Goal: Information Seeking & Learning: Learn about a topic

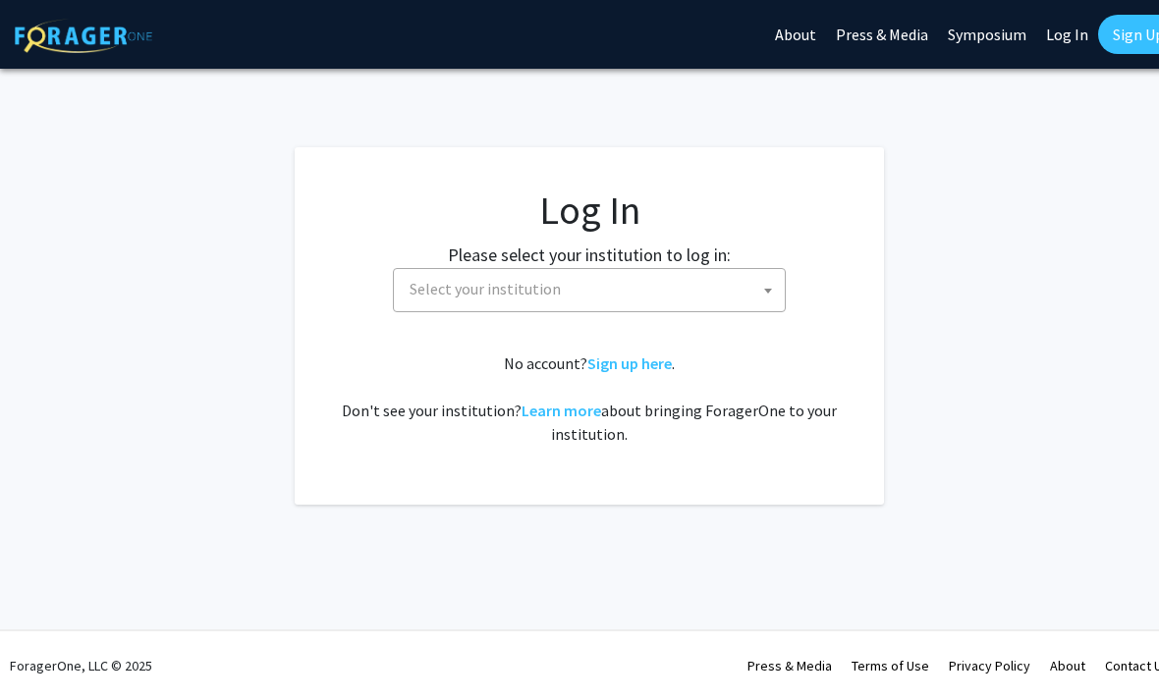
select select
click at [732, 294] on span "Select your institution" at bounding box center [593, 289] width 383 height 40
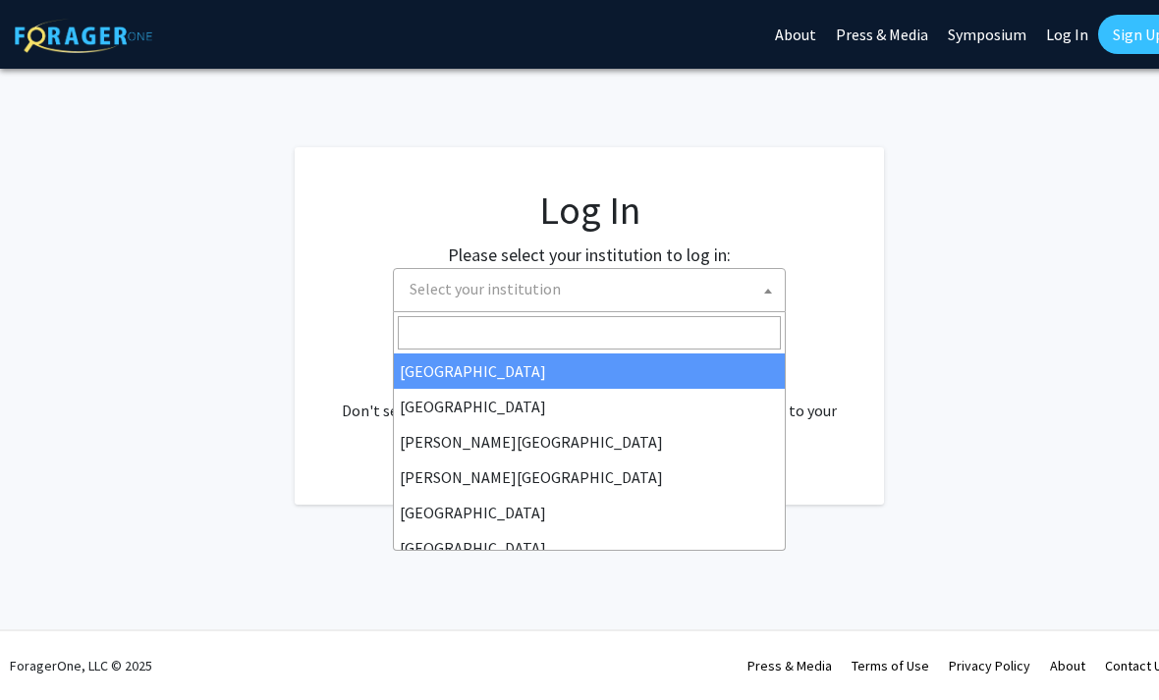
click at [704, 325] on input "Search" at bounding box center [589, 332] width 383 height 33
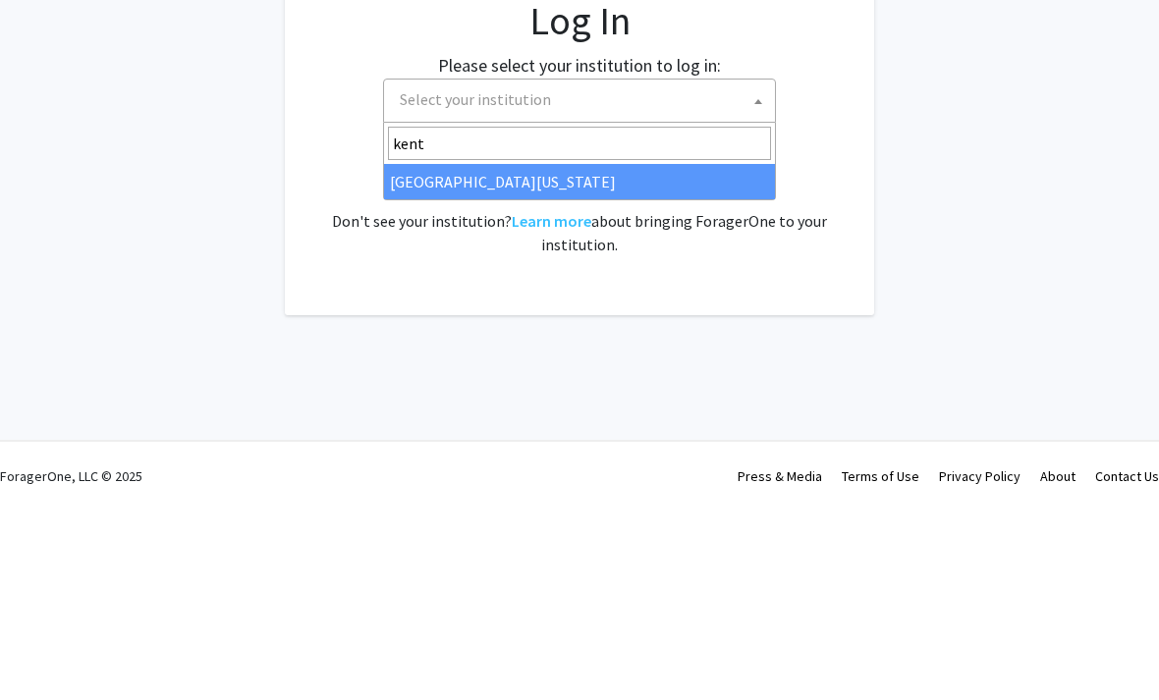
type input "kentu"
select select "13"
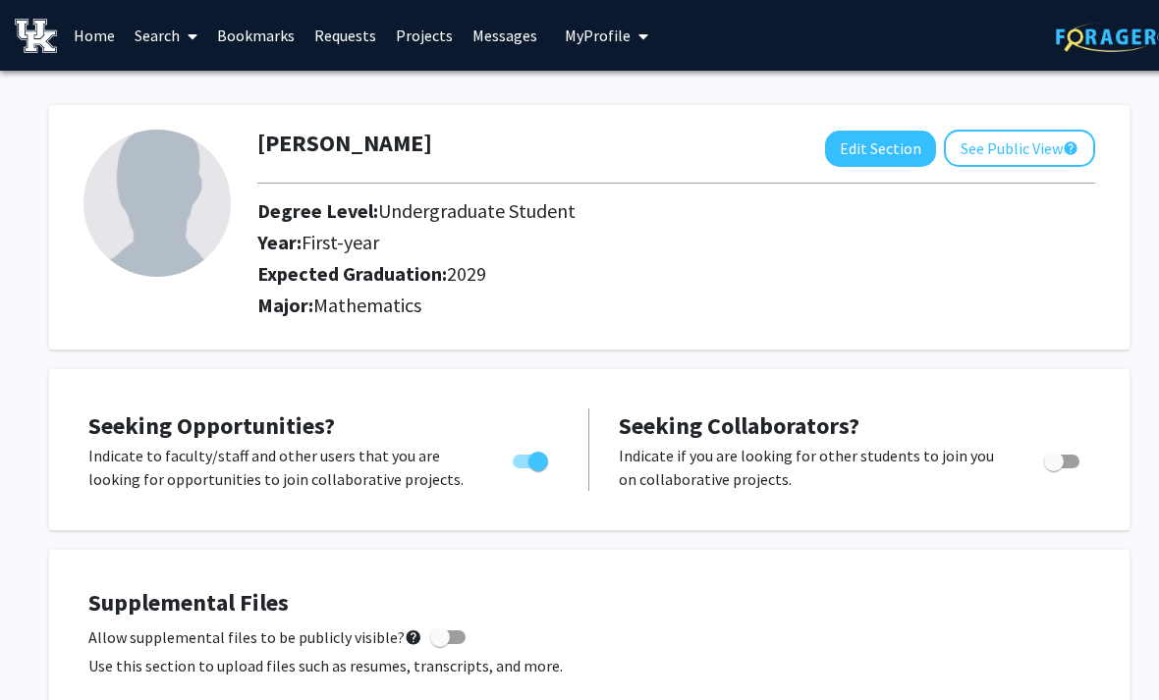
click at [166, 38] on link "Search" at bounding box center [166, 35] width 83 height 69
click at [181, 83] on span "Faculty/Staff" at bounding box center [197, 90] width 144 height 39
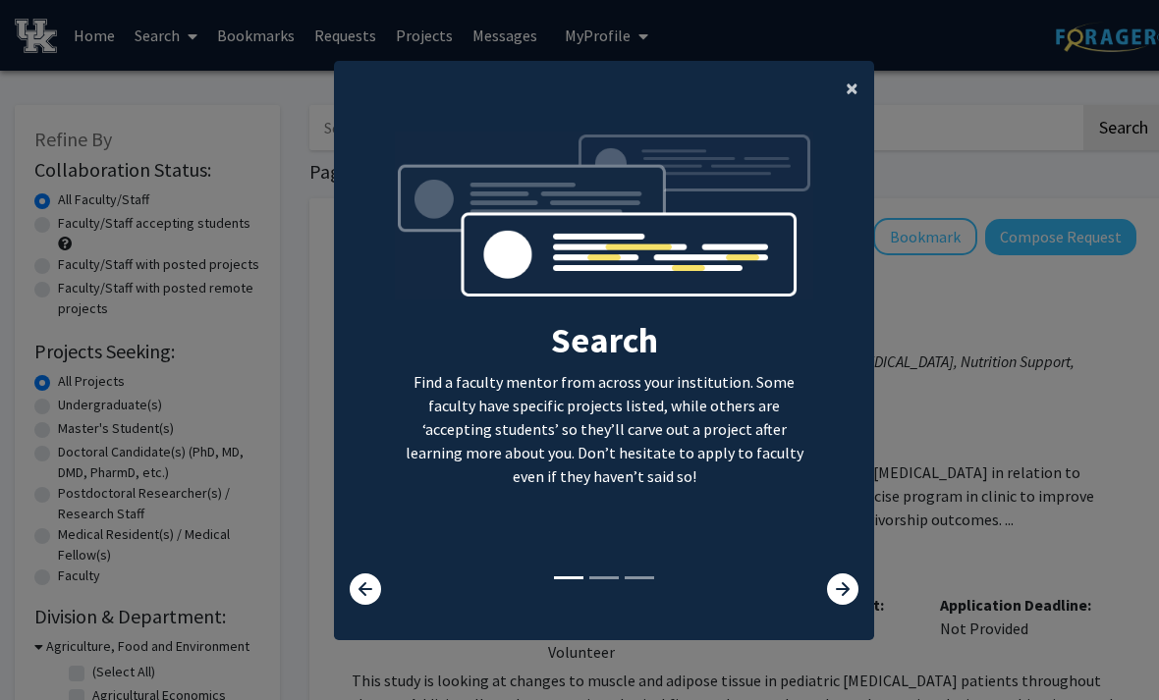
click at [846, 99] on span "×" at bounding box center [852, 88] width 13 height 30
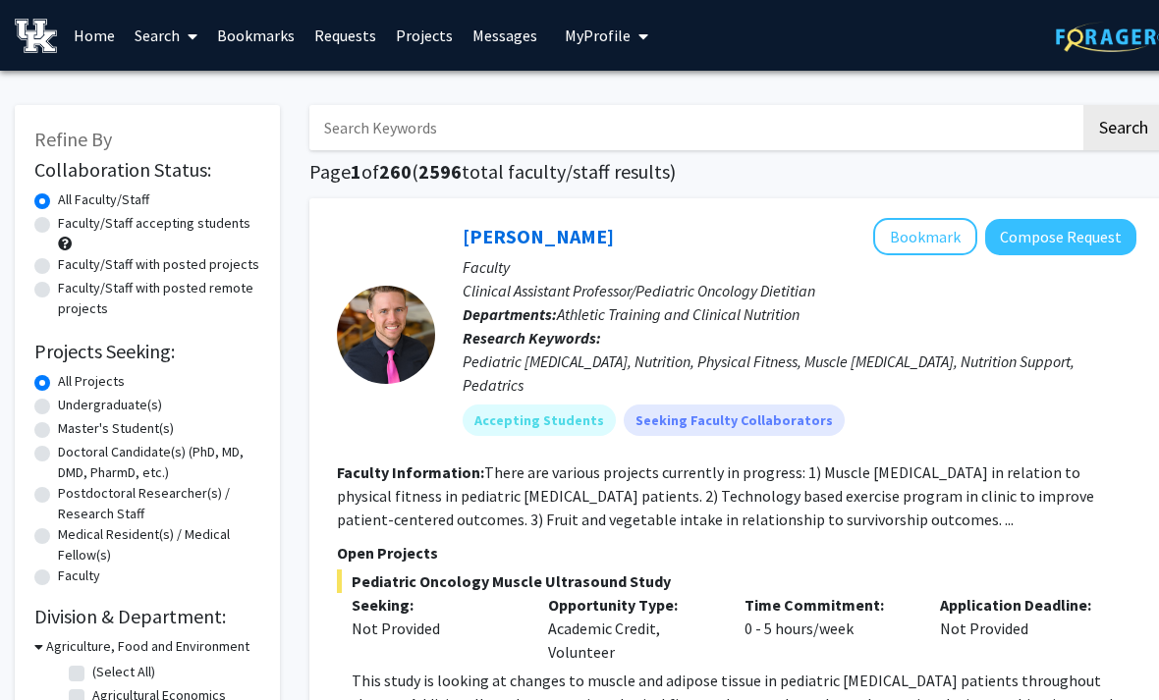
click at [152, 398] on label "Undergraduate(s)" at bounding box center [110, 405] width 104 height 21
click at [71, 398] on input "Undergraduate(s)" at bounding box center [64, 401] width 13 height 13
radio input "true"
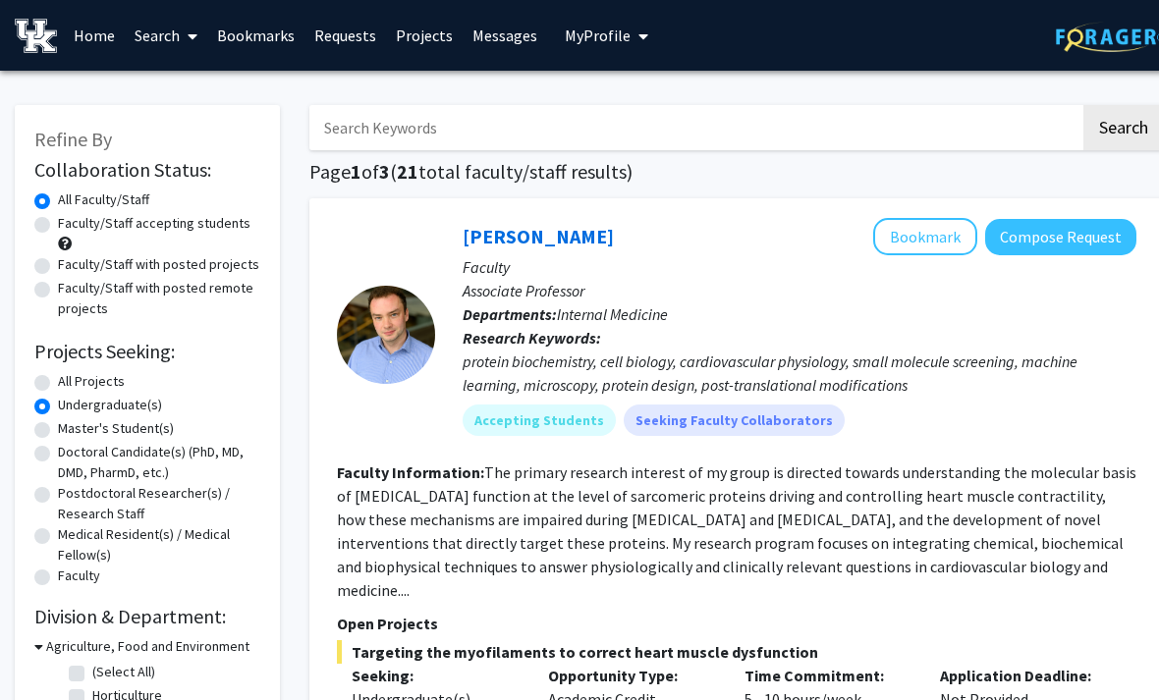
click at [151, 216] on label "Faculty/Staff accepting students" at bounding box center [154, 223] width 193 height 21
click at [71, 216] on input "Faculty/Staff accepting students" at bounding box center [64, 219] width 13 height 13
radio input "true"
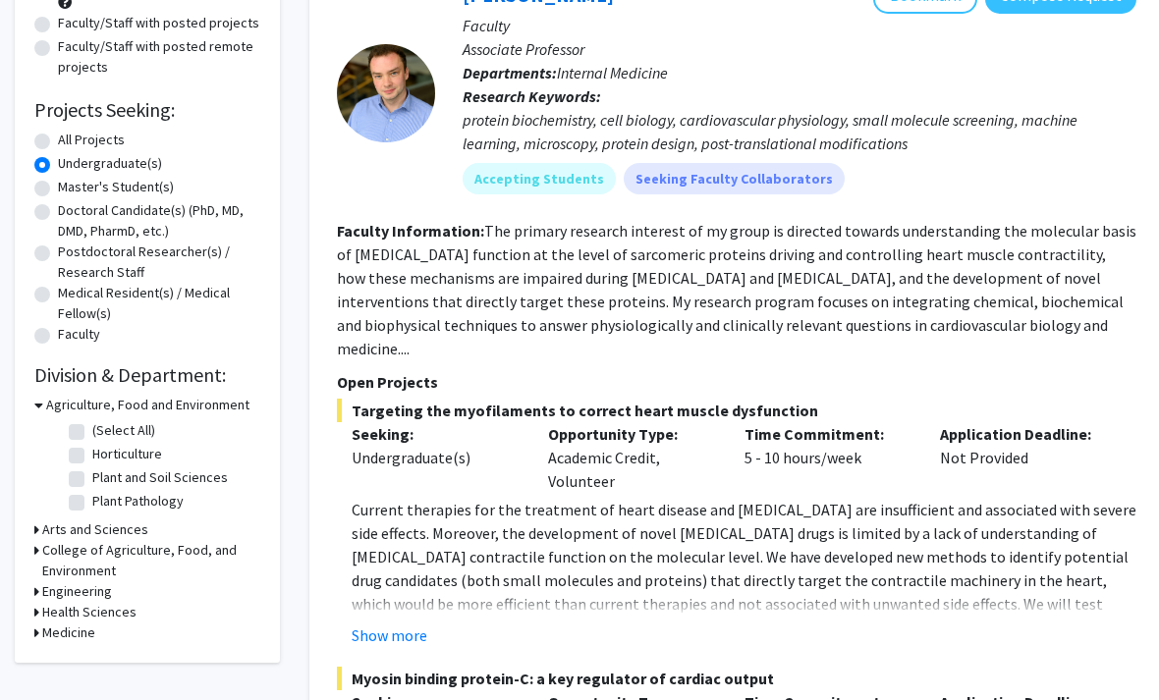
scroll to position [244, 0]
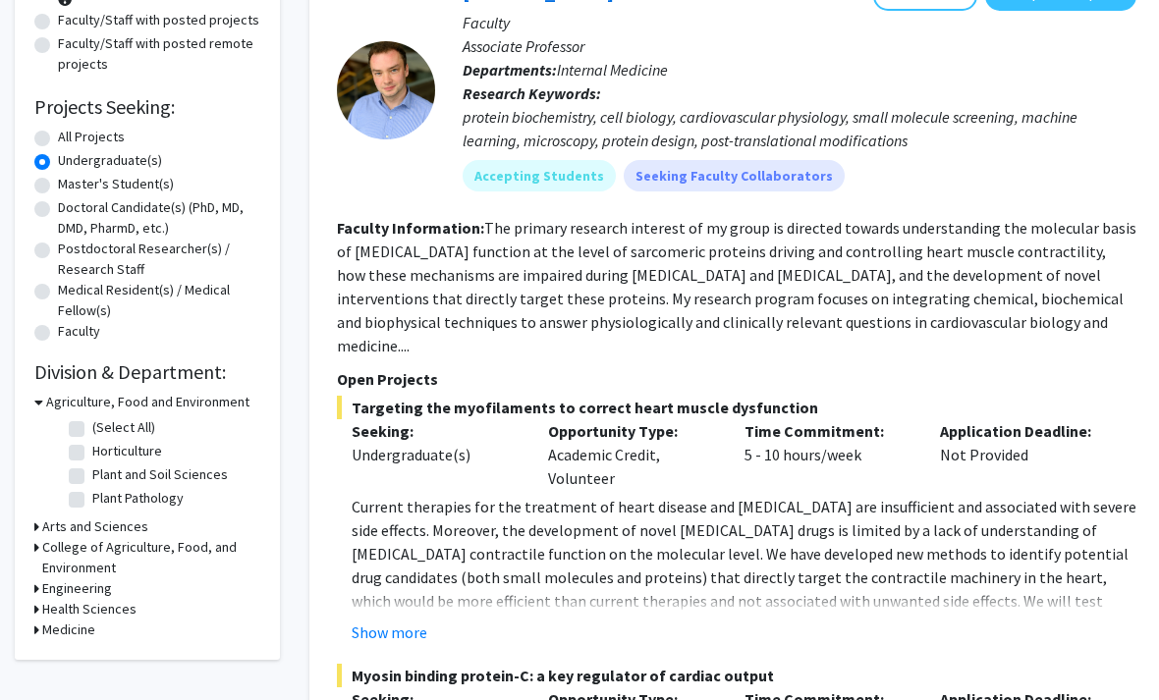
click at [113, 524] on h3 "Arts and Sciences" at bounding box center [95, 528] width 106 height 21
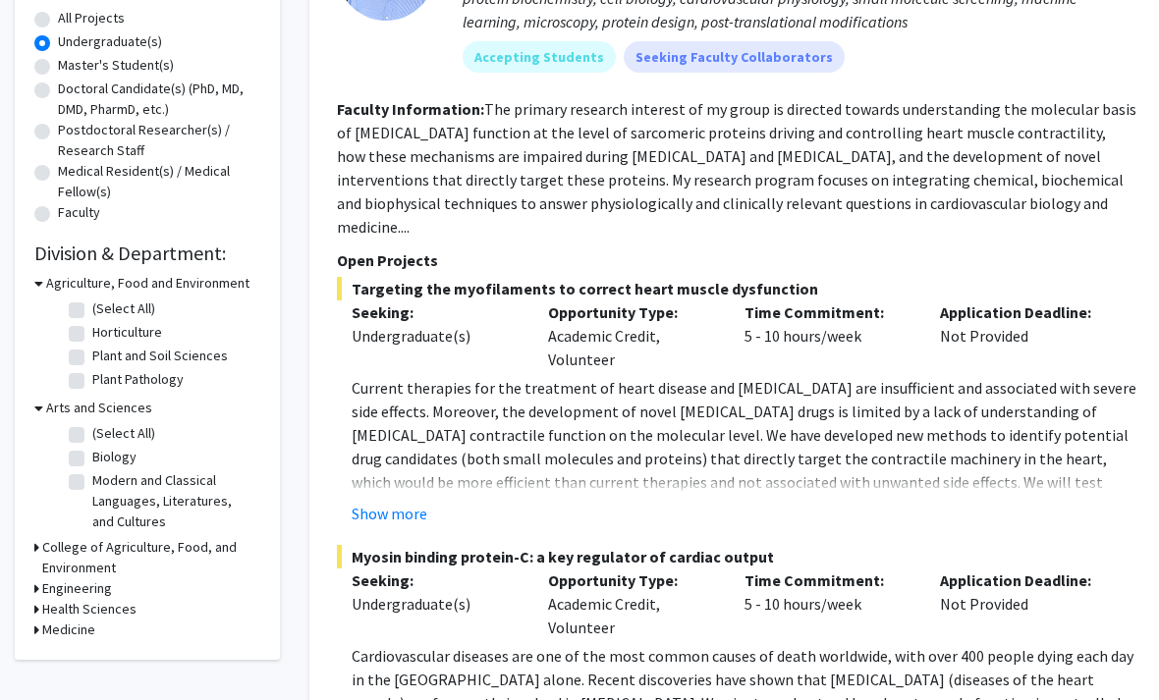
scroll to position [363, 0]
click at [152, 435] on label "(Select All)" at bounding box center [123, 433] width 63 height 21
click at [105, 435] on input "(Select All)" at bounding box center [98, 429] width 13 height 13
checkbox input "true"
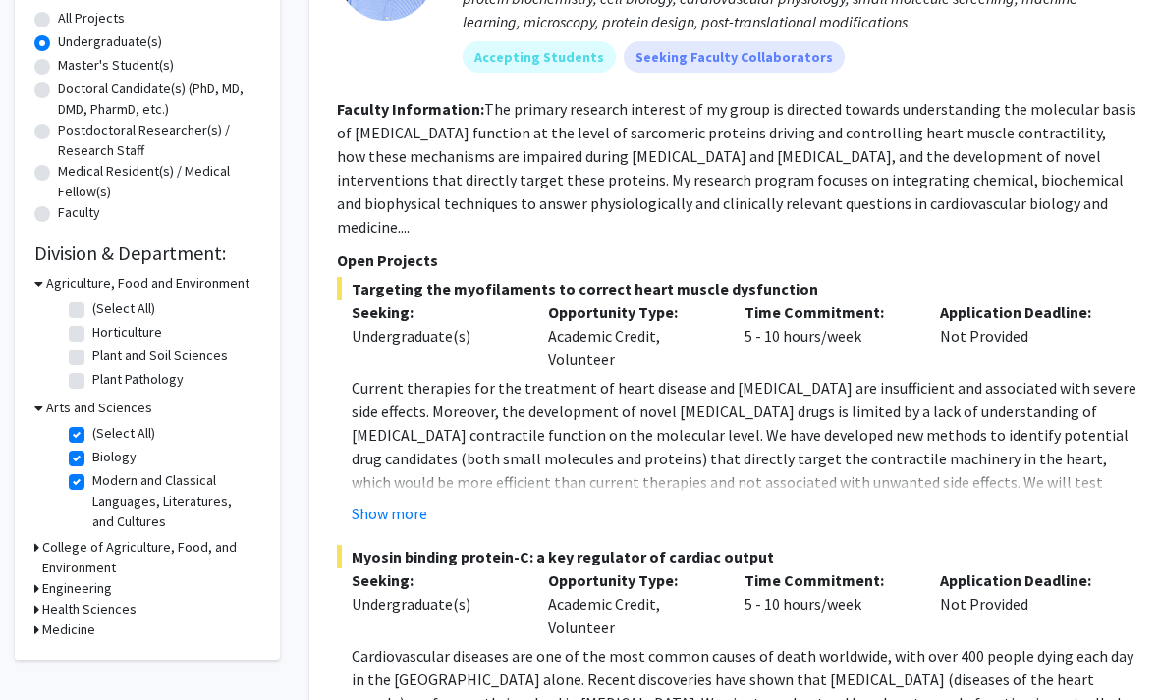
checkbox input "true"
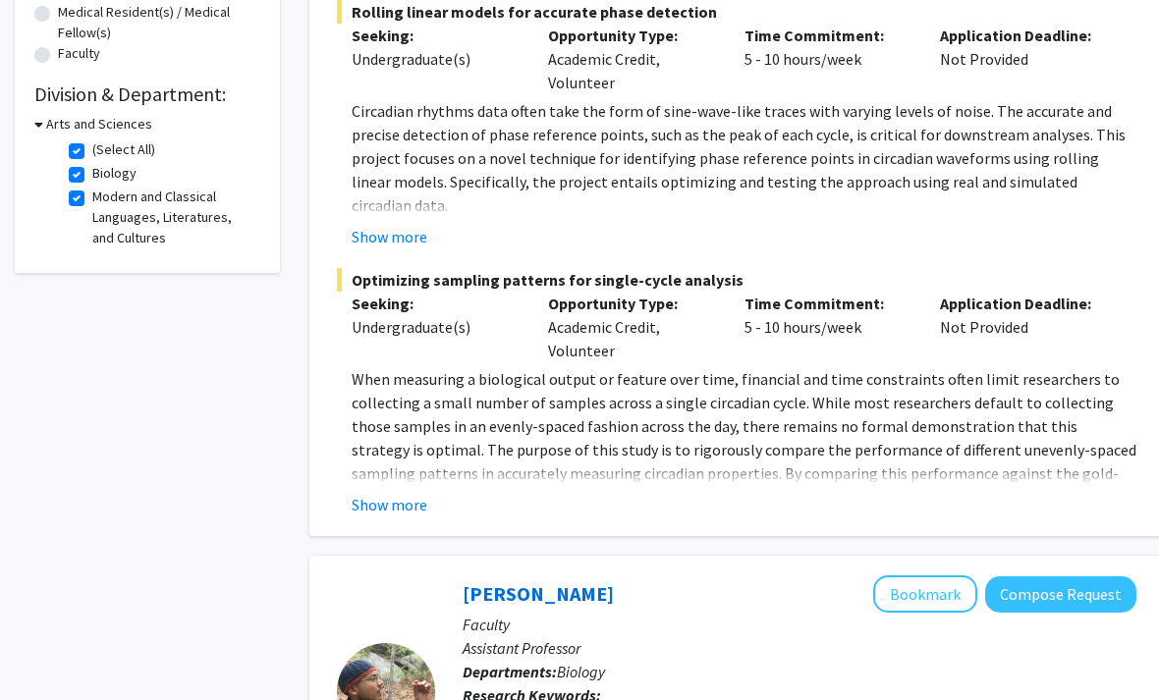
scroll to position [523, 0]
click at [107, 153] on label "(Select All)" at bounding box center [123, 149] width 63 height 21
click at [105, 152] on input "(Select All)" at bounding box center [98, 145] width 13 height 13
checkbox input "false"
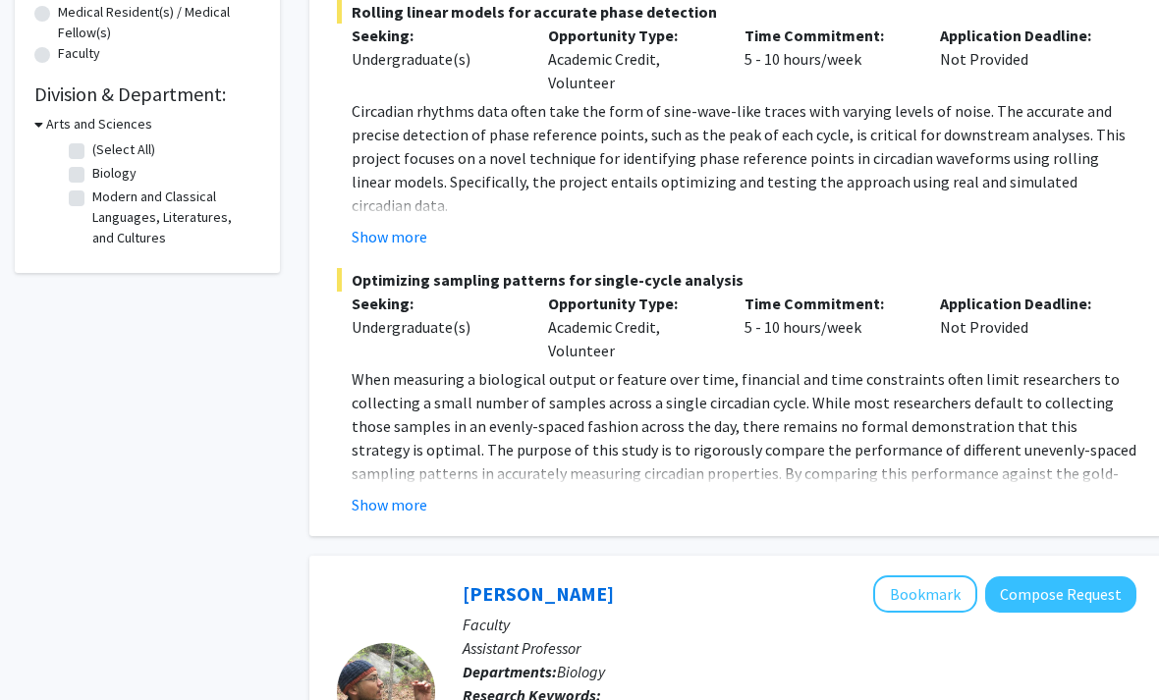
checkbox input "false"
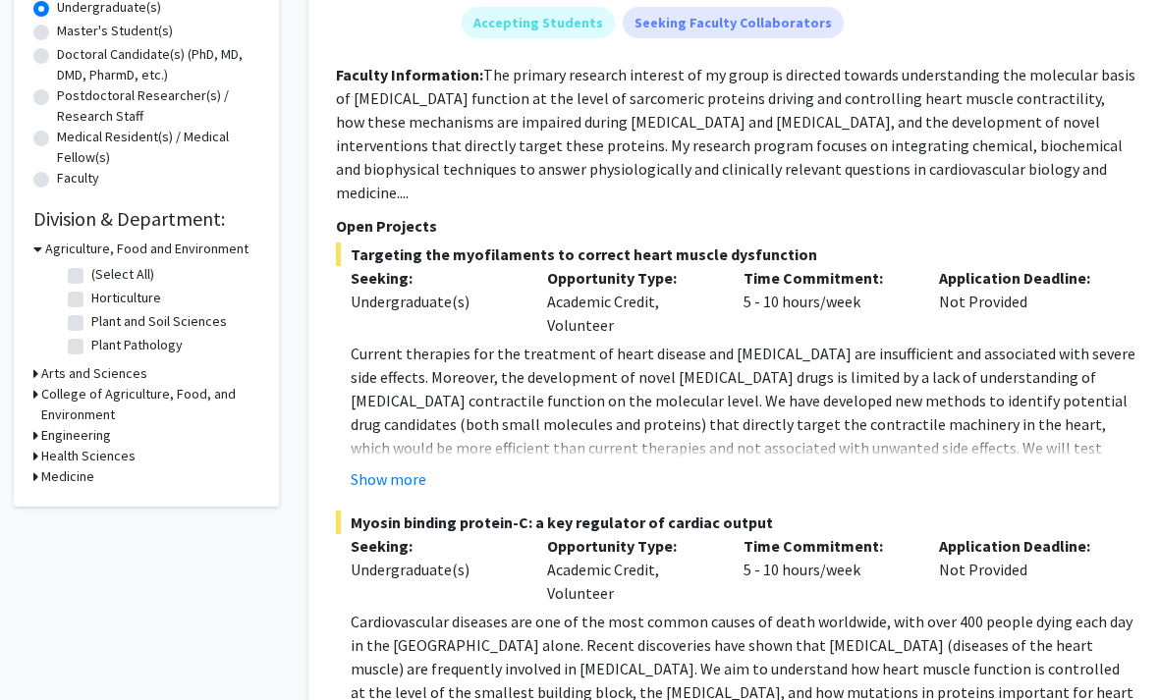
scroll to position [398, 0]
click at [116, 371] on h3 "Arts and Sciences" at bounding box center [95, 373] width 106 height 21
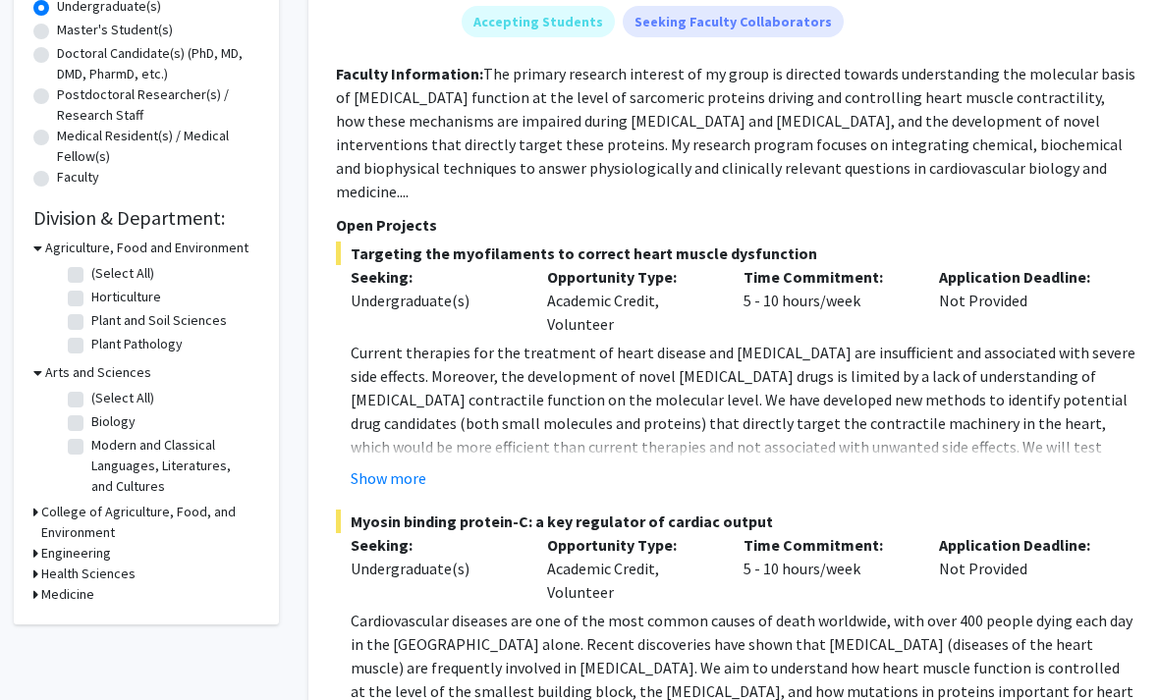
scroll to position [399, 1]
click at [198, 507] on h3 "College of Agriculture, Food, and Environment" at bounding box center [150, 522] width 218 height 41
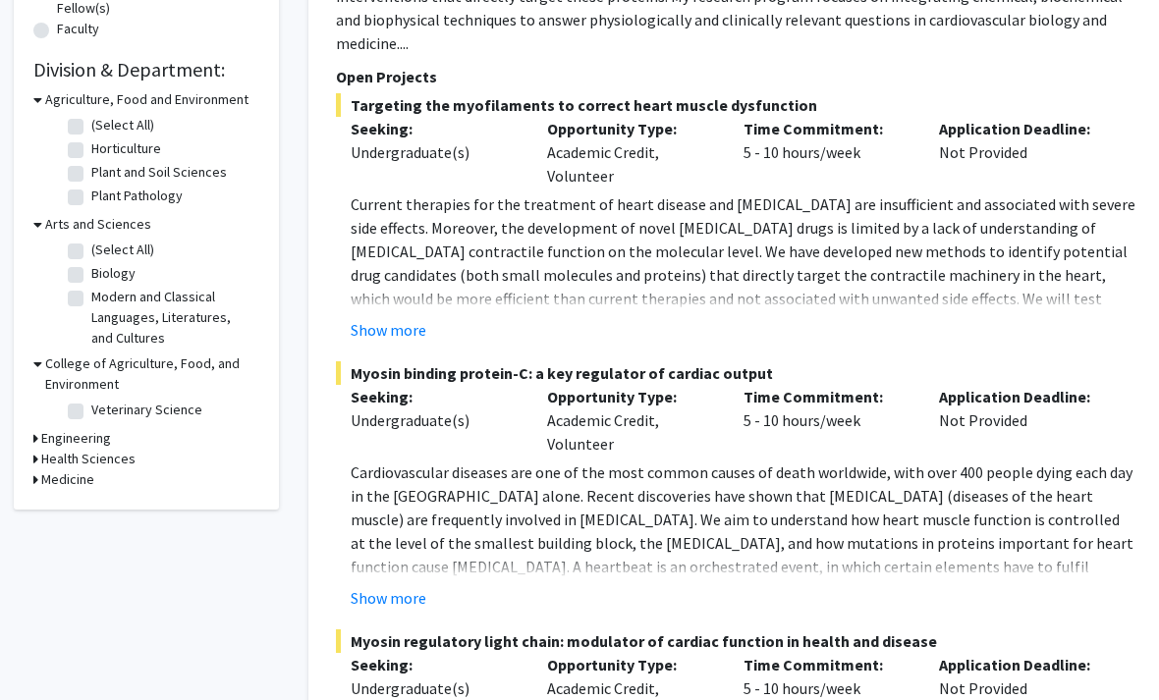
scroll to position [548, 1]
click at [98, 439] on h3 "Engineering" at bounding box center [76, 437] width 70 height 21
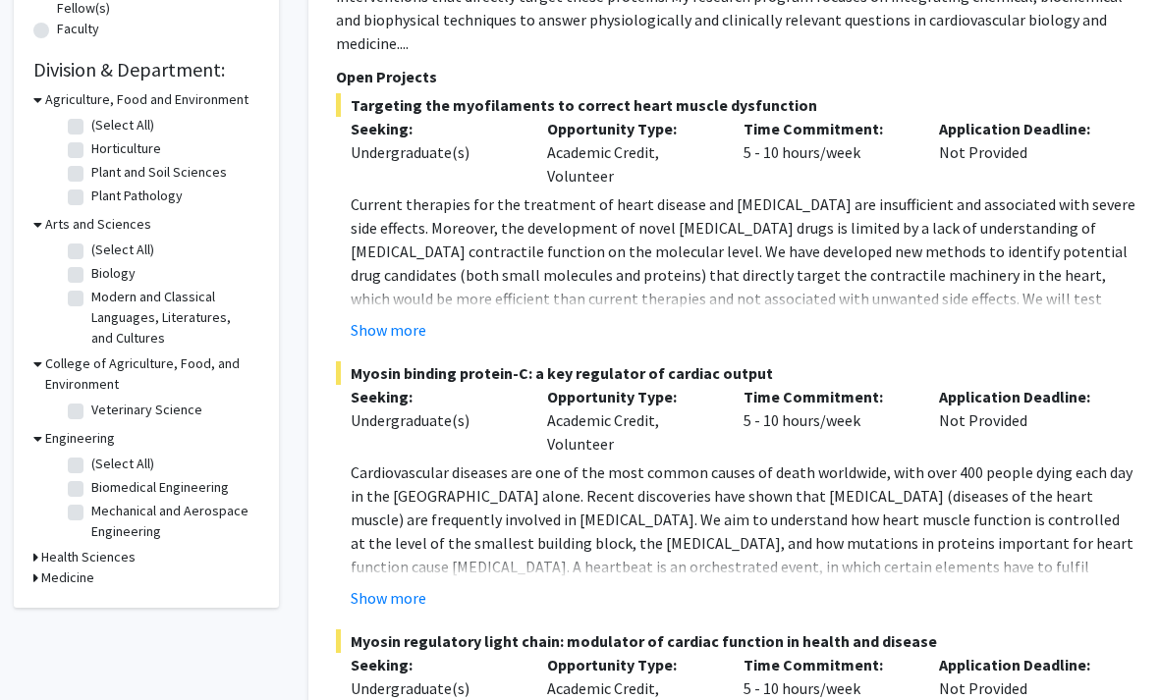
click at [131, 549] on h3 "Health Sciences" at bounding box center [88, 557] width 94 height 21
click at [83, 616] on h3 "Medicine" at bounding box center [67, 611] width 53 height 21
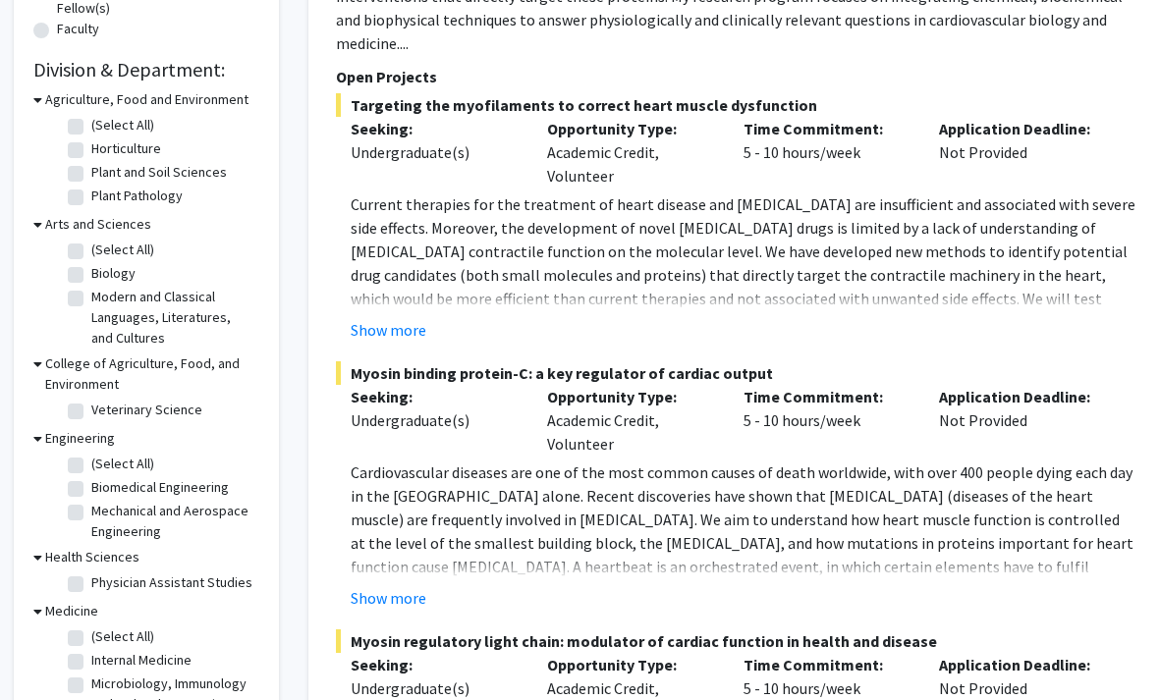
click at [91, 506] on label "Mechanical and Aerospace Engineering" at bounding box center [172, 521] width 163 height 41
click at [91, 506] on input "Mechanical and Aerospace Engineering" at bounding box center [97, 507] width 13 height 13
checkbox input "true"
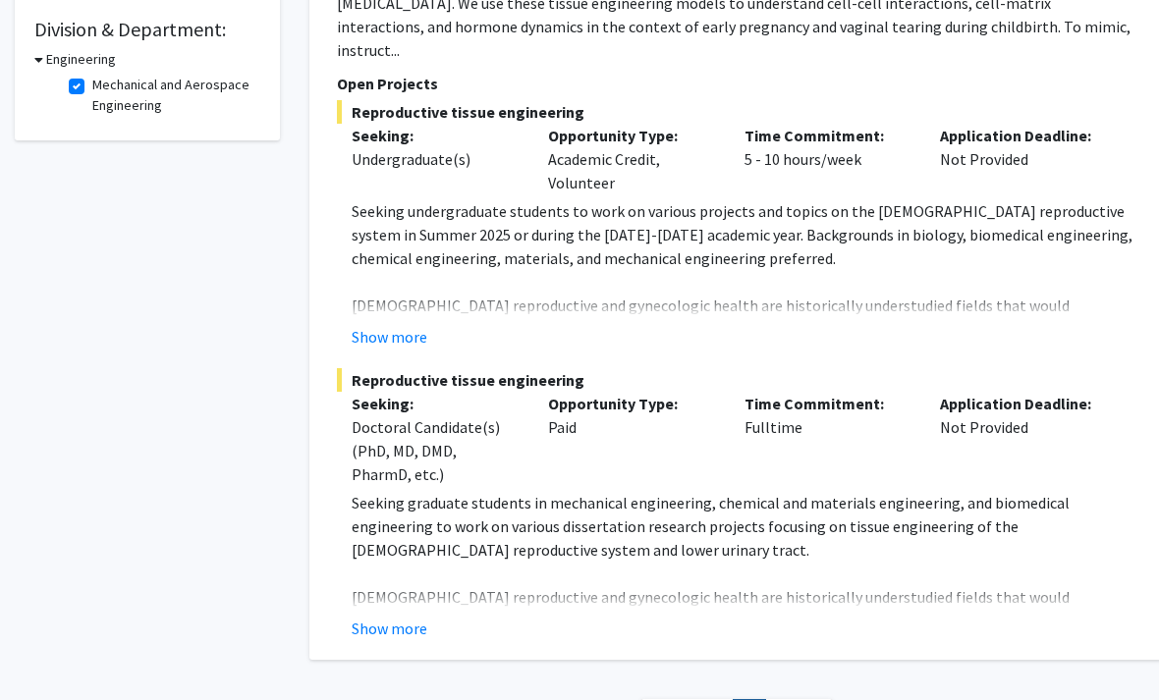
scroll to position [587, 0]
click at [366, 617] on button "Show more" at bounding box center [390, 629] width 76 height 24
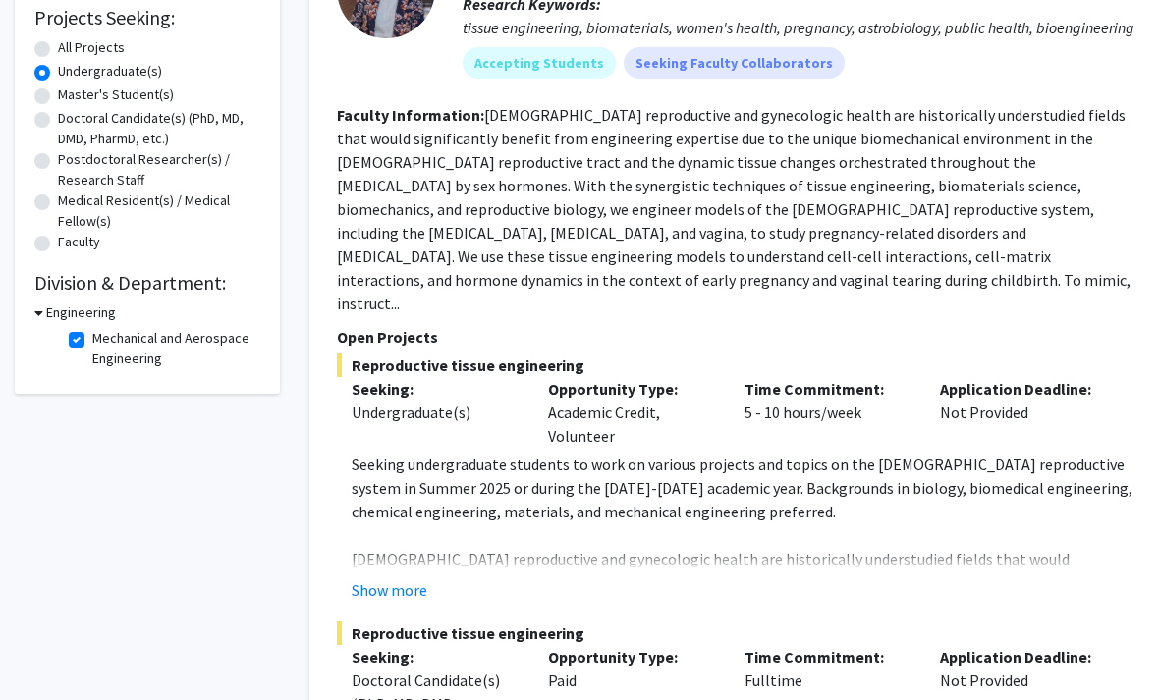
scroll to position [333, 0]
click at [71, 315] on h3 "Engineering" at bounding box center [81, 314] width 70 height 21
click at [214, 288] on h2 "Division & Department:" at bounding box center [147, 283] width 226 height 24
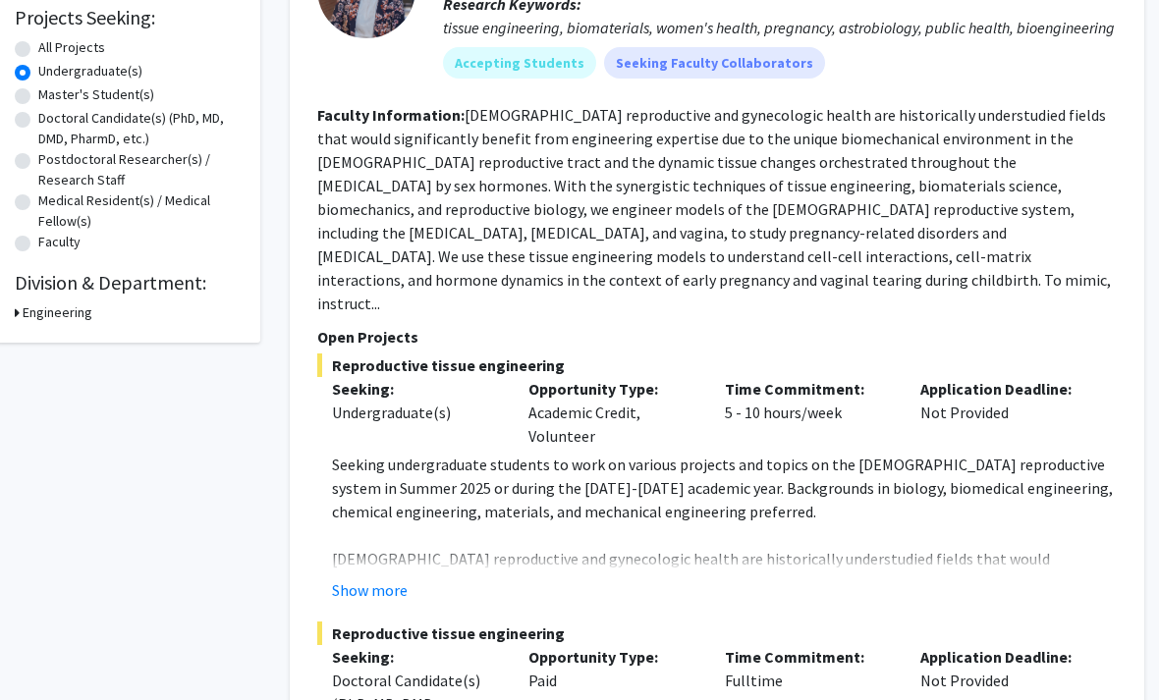
click at [69, 311] on h3 "Engineering" at bounding box center [59, 314] width 70 height 21
click at [73, 334] on label "Mechanical and Aerospace Engineering" at bounding box center [154, 348] width 163 height 41
click at [73, 334] on input "Mechanical and Aerospace Engineering" at bounding box center [79, 334] width 13 height 13
checkbox input "false"
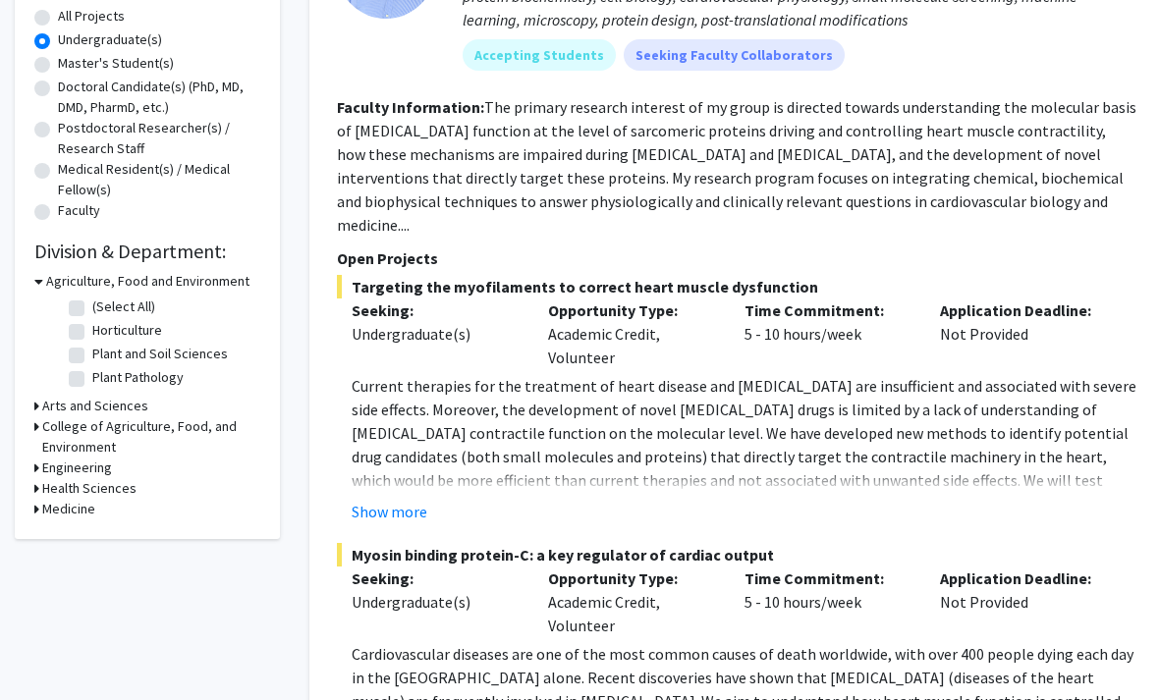
scroll to position [364, 0]
click at [128, 405] on h3 "Arts and Sciences" at bounding box center [95, 407] width 106 height 21
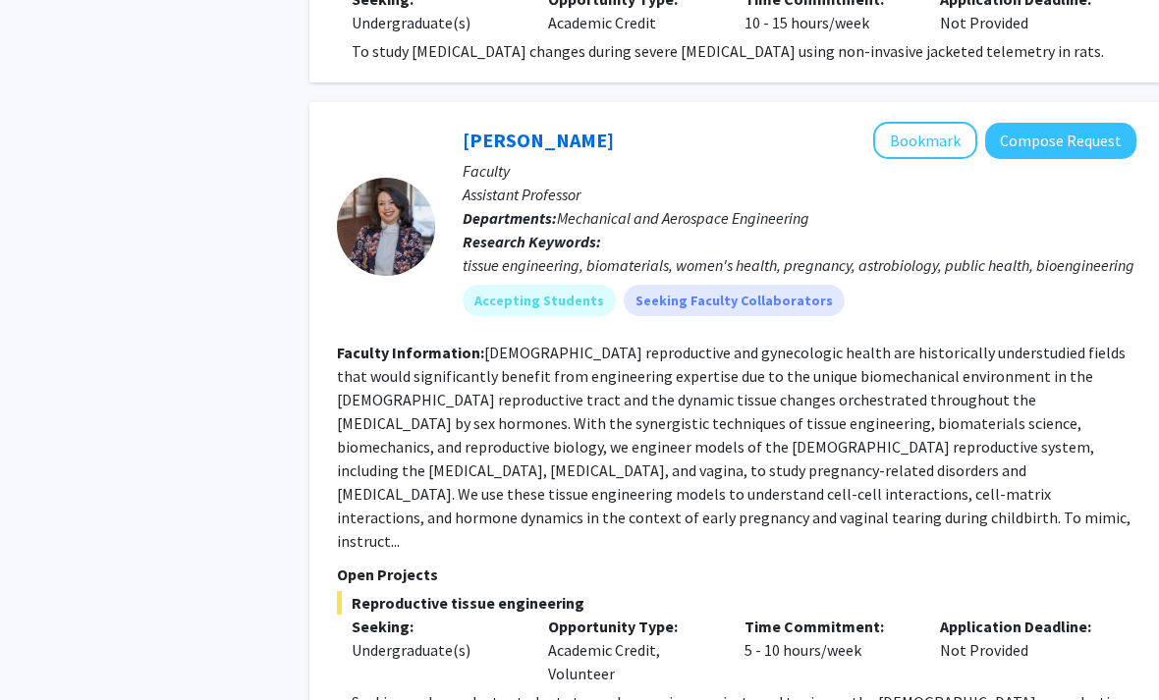
scroll to position [3611, 0]
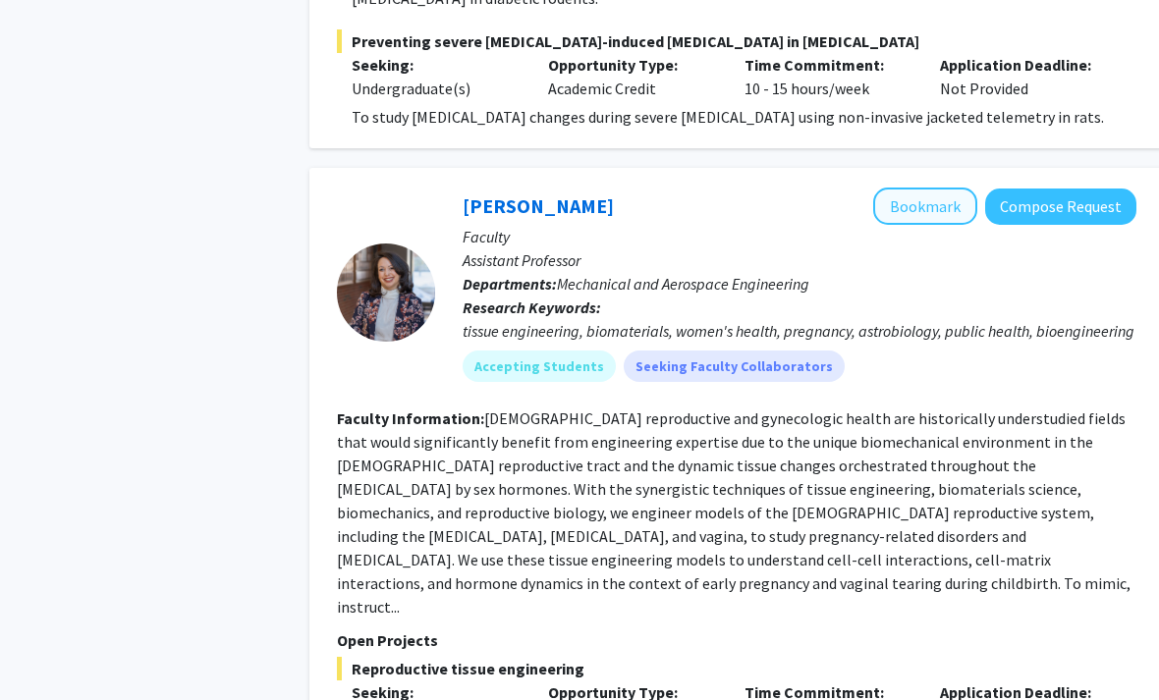
click at [934, 189] on button "Bookmark" at bounding box center [925, 207] width 104 height 37
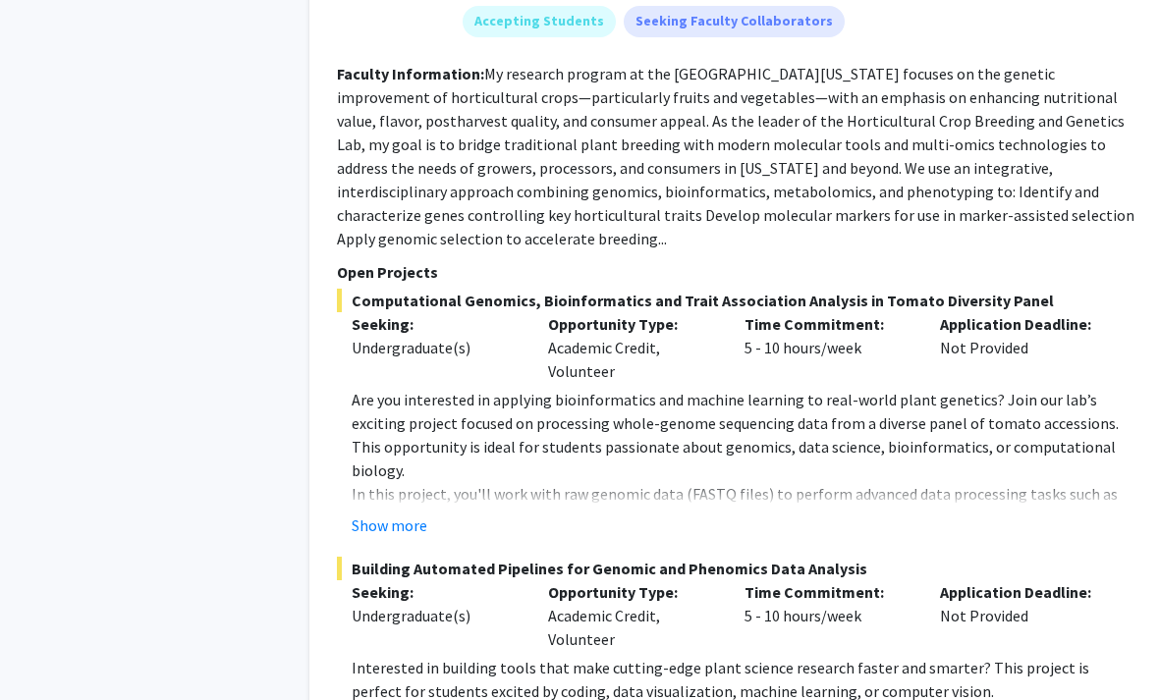
scroll to position [9785, 0]
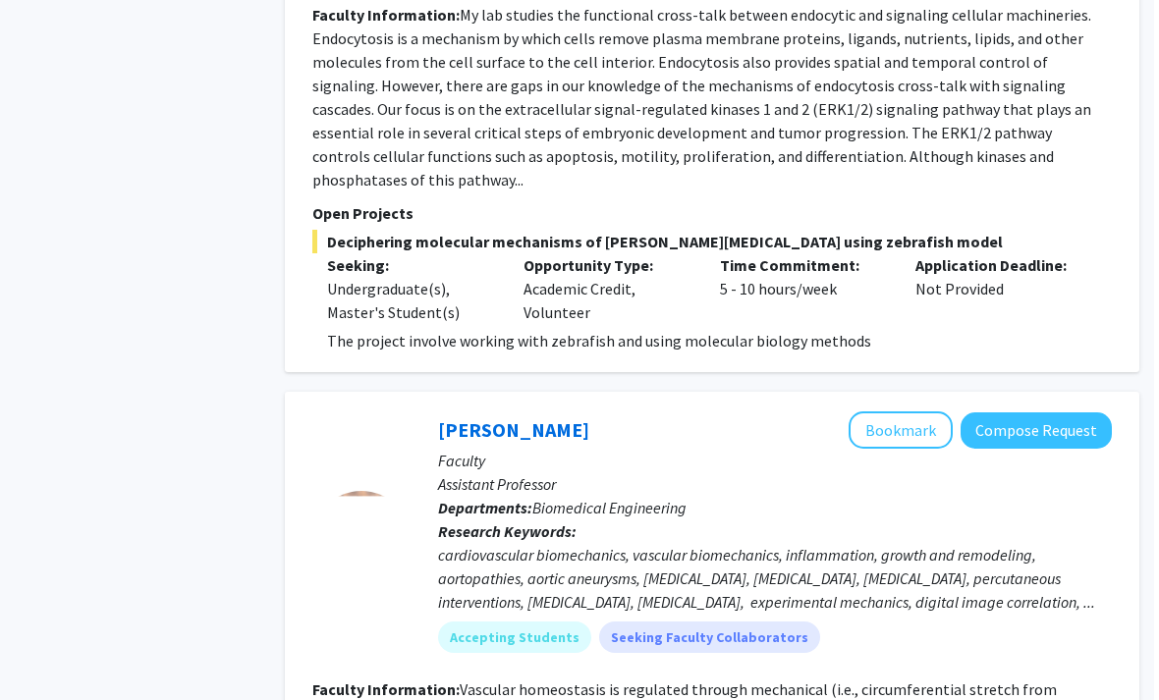
scroll to position [6599, 20]
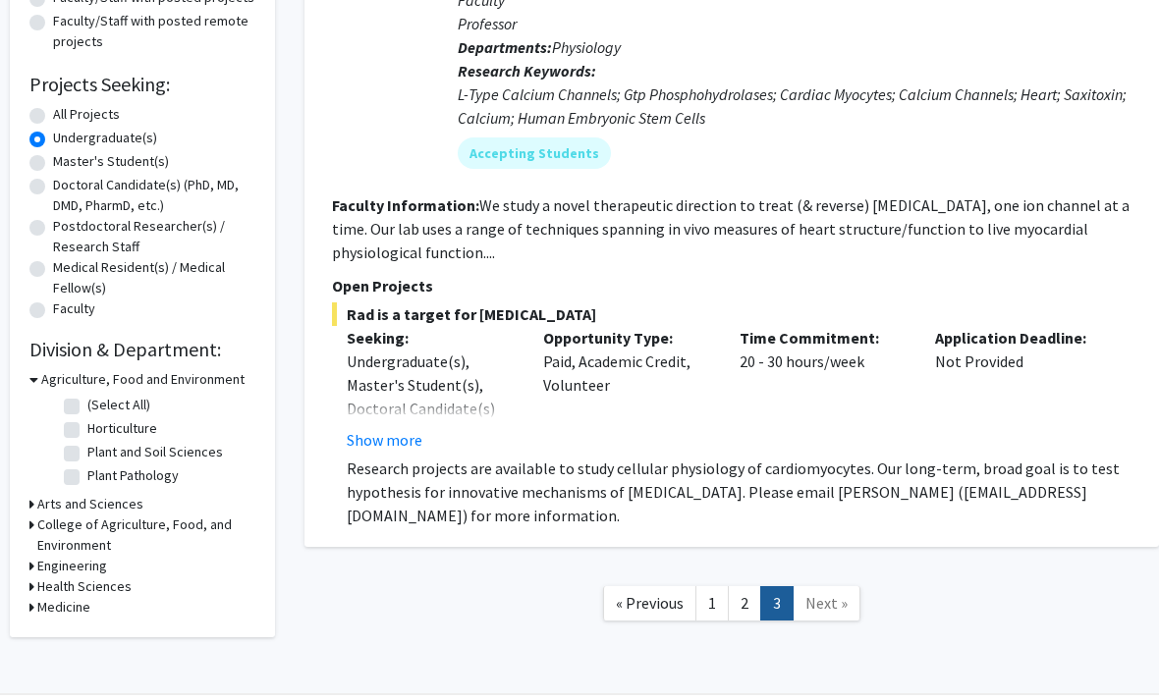
scroll to position [266, 4]
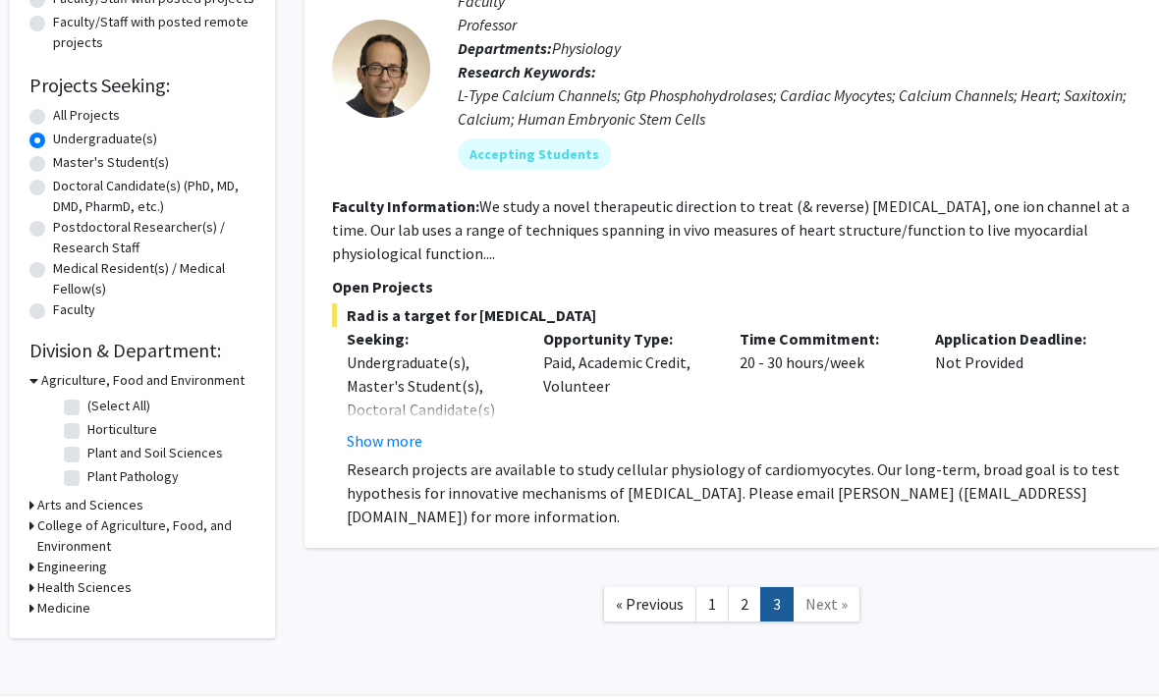
click at [823, 590] on link "Next »" at bounding box center [828, 604] width 68 height 34
click at [833, 597] on span "Next »" at bounding box center [828, 604] width 42 height 20
click at [828, 596] on span "Next »" at bounding box center [828, 604] width 42 height 20
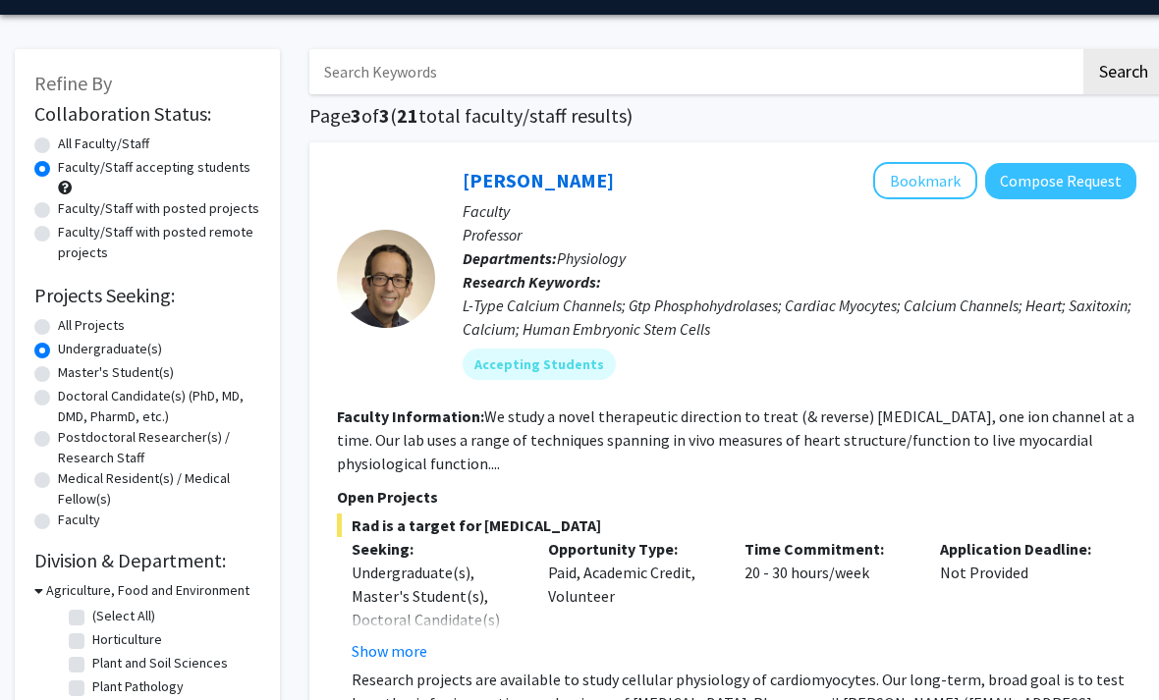
scroll to position [53, 0]
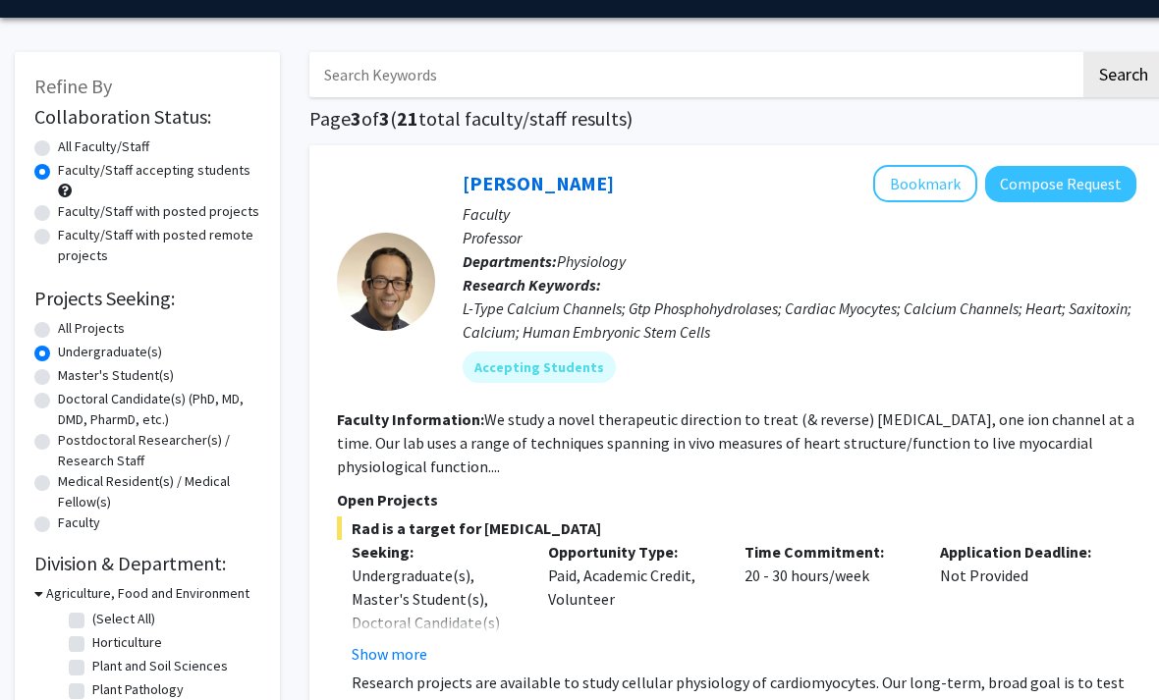
click at [58, 348] on label "Undergraduate(s)" at bounding box center [110, 352] width 104 height 21
click at [58, 348] on input "Undergraduate(s)" at bounding box center [64, 348] width 13 height 13
click at [58, 331] on label "All Projects" at bounding box center [91, 328] width 67 height 21
click at [58, 331] on input "All Projects" at bounding box center [64, 324] width 13 height 13
radio input "true"
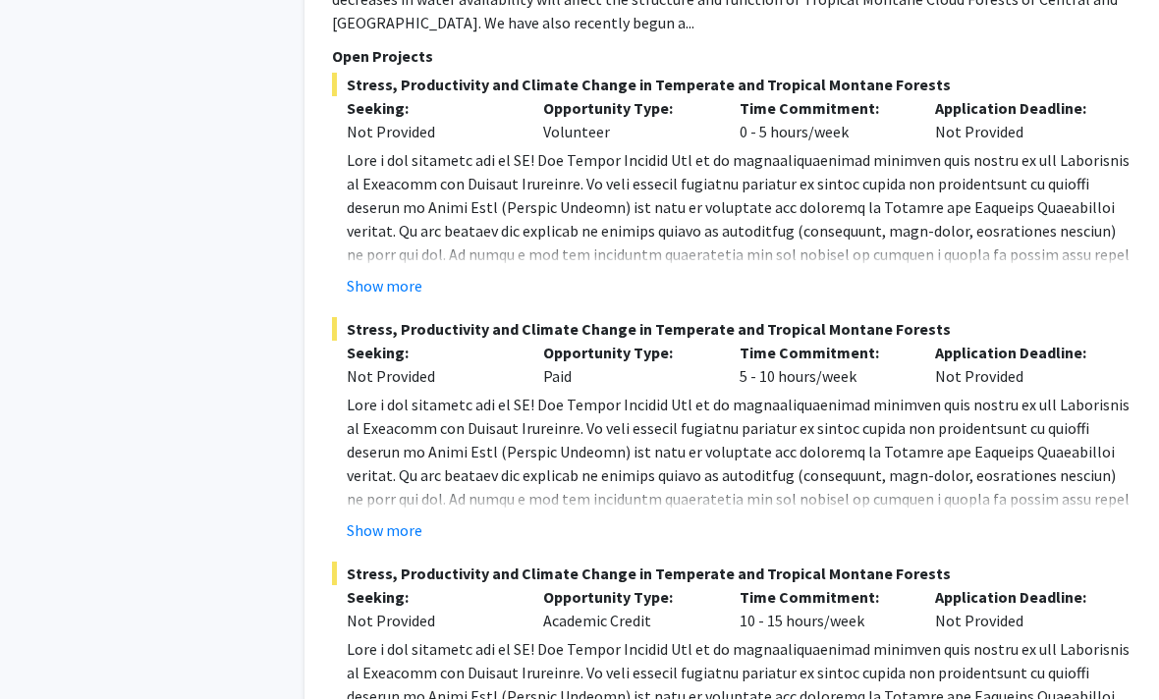
scroll to position [10199, 4]
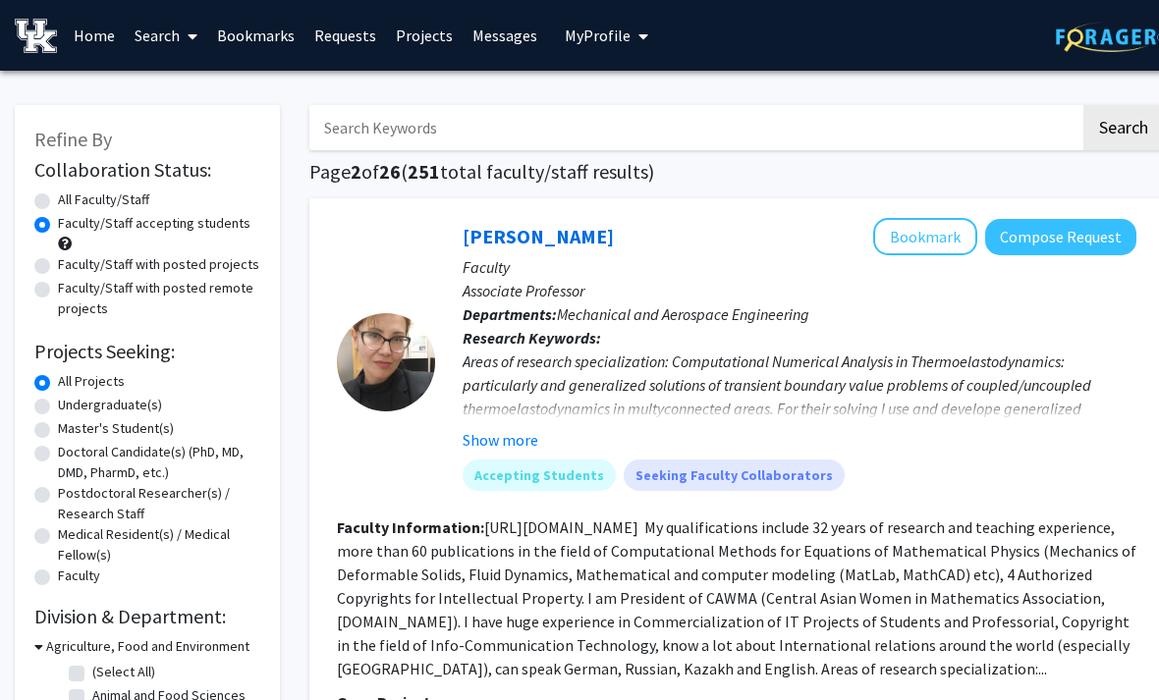
click at [987, 385] on div "Areas of research specialization: Computational Numerical Analysis in Thermoela…" at bounding box center [800, 456] width 674 height 212
click at [500, 448] on button "Show more" at bounding box center [501, 440] width 76 height 24
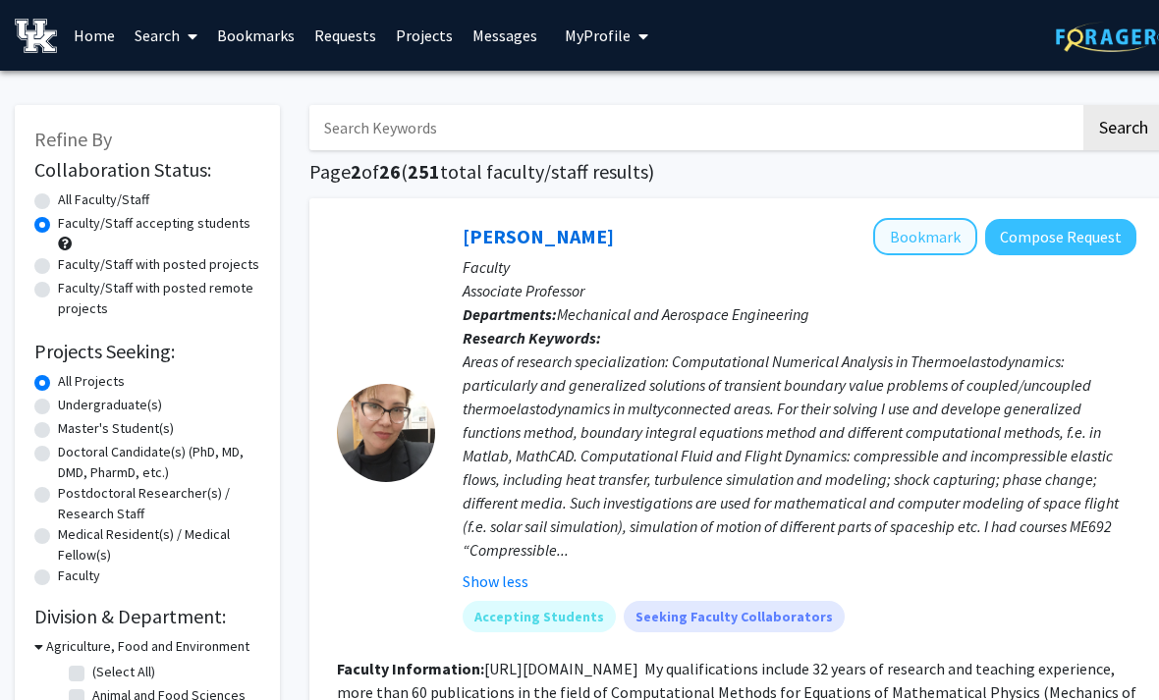
click at [939, 231] on button "Bookmark" at bounding box center [925, 236] width 104 height 37
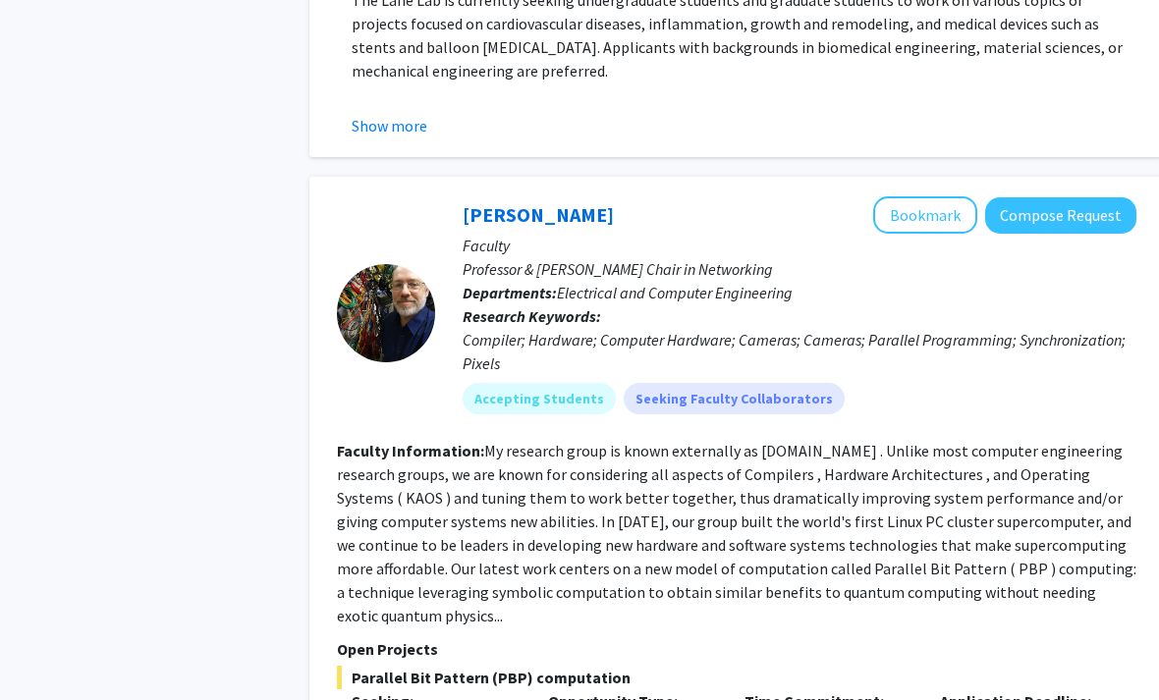
scroll to position [6720, 0]
click at [940, 197] on button "Bookmark" at bounding box center [925, 215] width 104 height 37
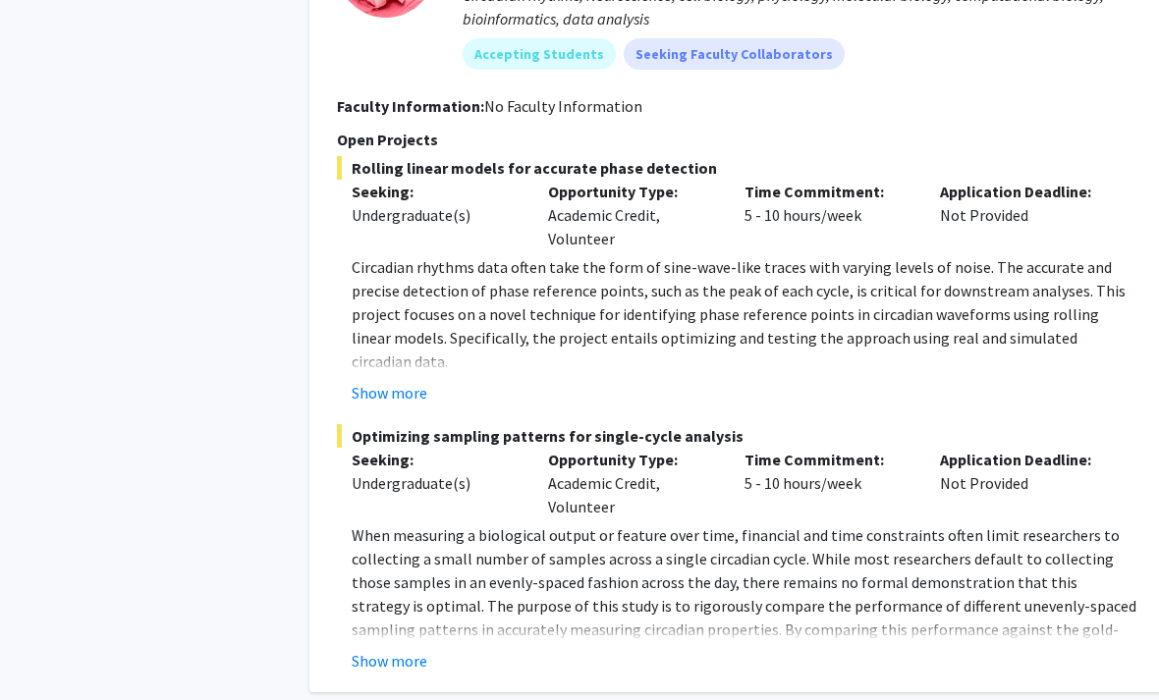
scroll to position [8138, 0]
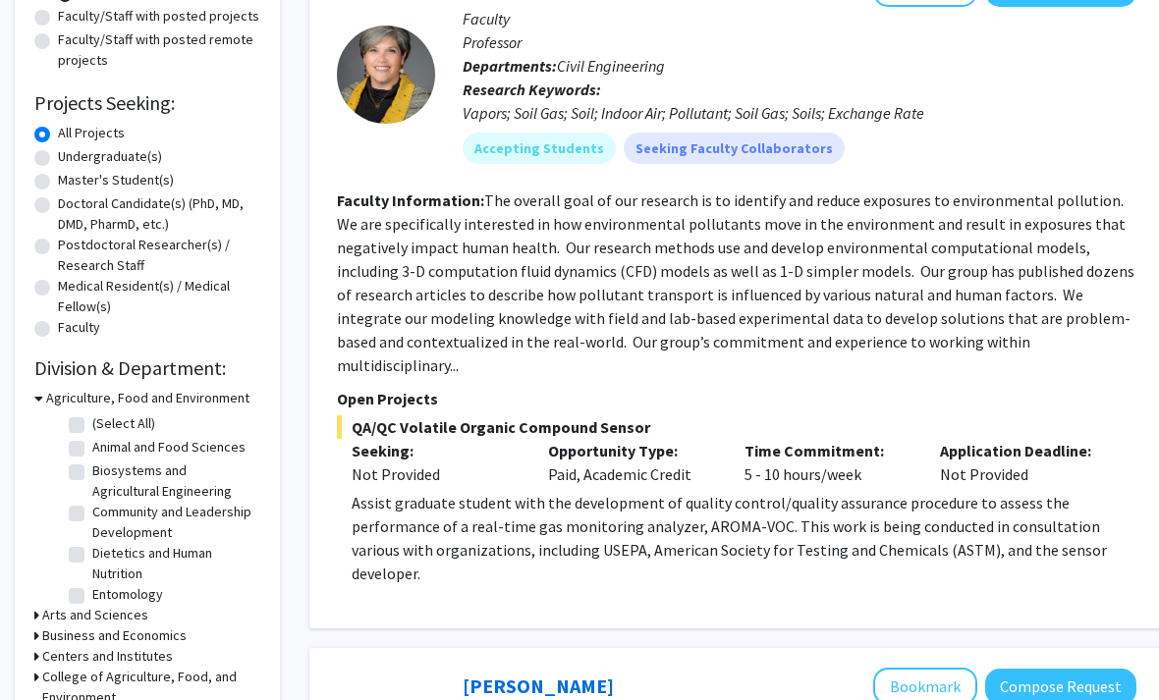
scroll to position [260, 0]
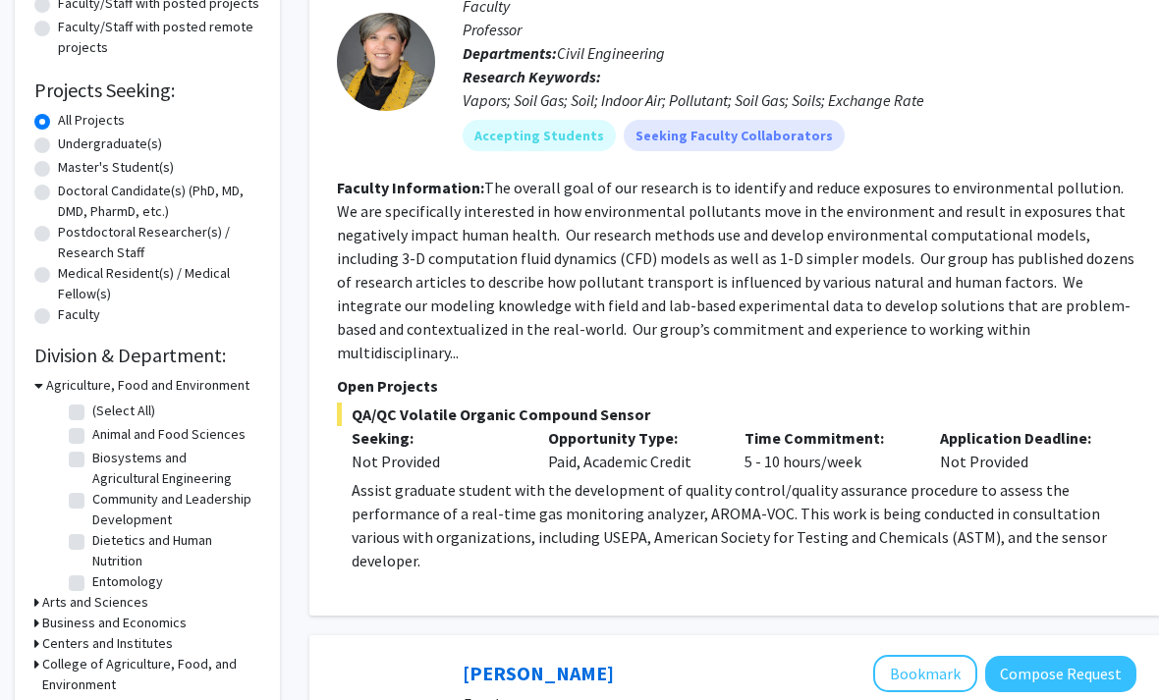
click at [1035, 326] on fg-read-more "The overall goal of our research is to identify and reduce exposures to environ…" at bounding box center [736, 271] width 798 height 185
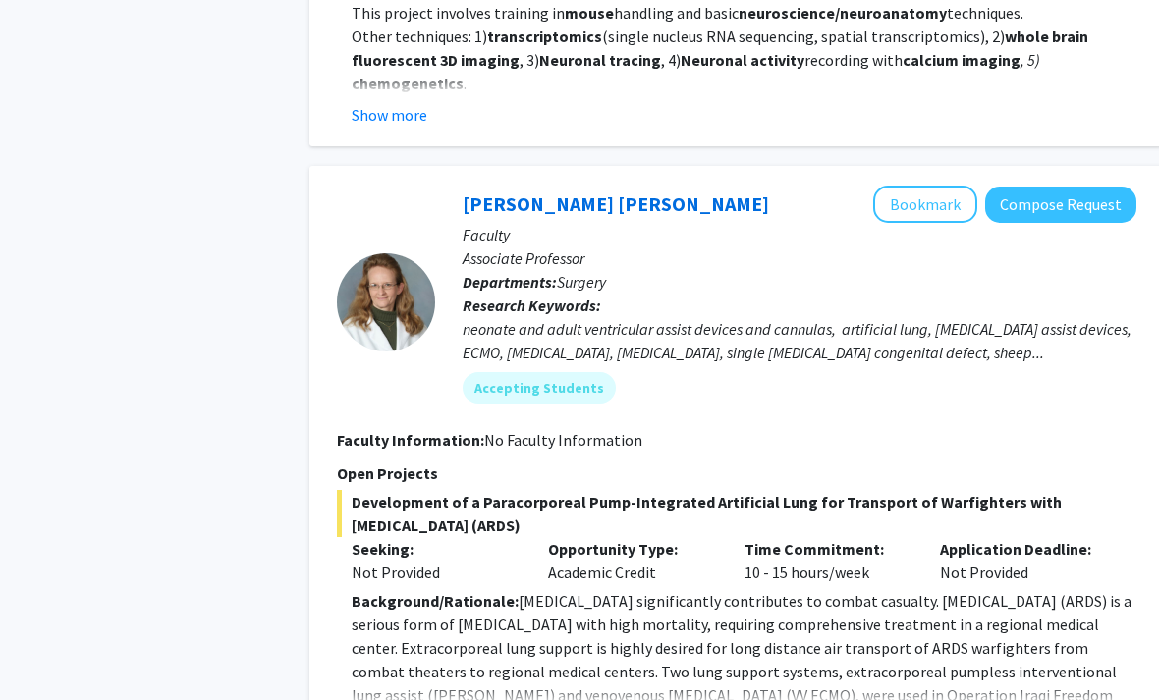
scroll to position [6570, 0]
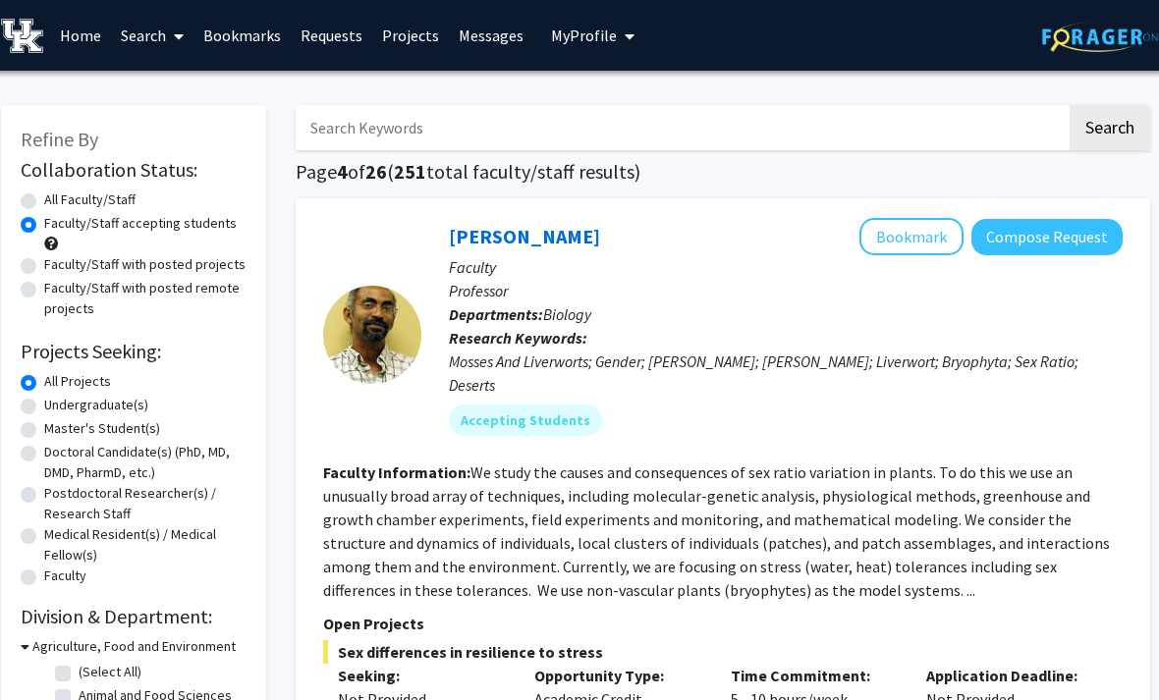
scroll to position [0, 14]
click at [955, 109] on input "Search Keywords" at bounding box center [681, 127] width 771 height 45
click at [664, 284] on p "Professor" at bounding box center [786, 291] width 674 height 24
click at [833, 134] on input "Math" at bounding box center [681, 127] width 771 height 45
type input "Mathematics"
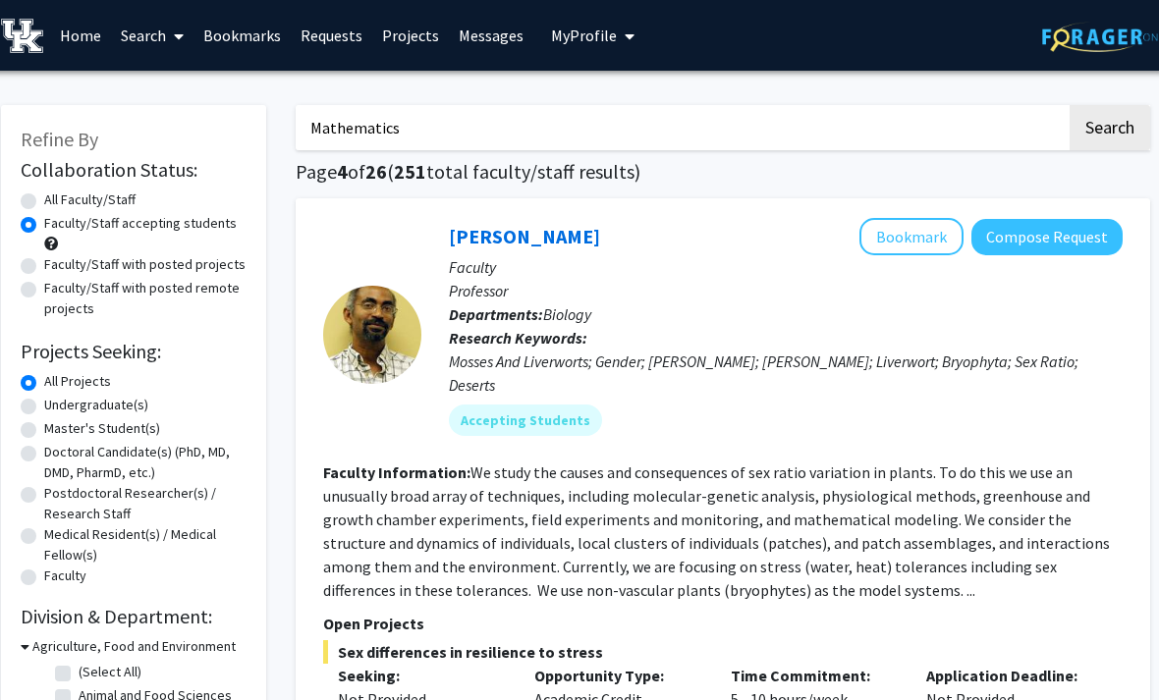
click at [1108, 126] on button "Search" at bounding box center [1110, 127] width 81 height 45
radio input "true"
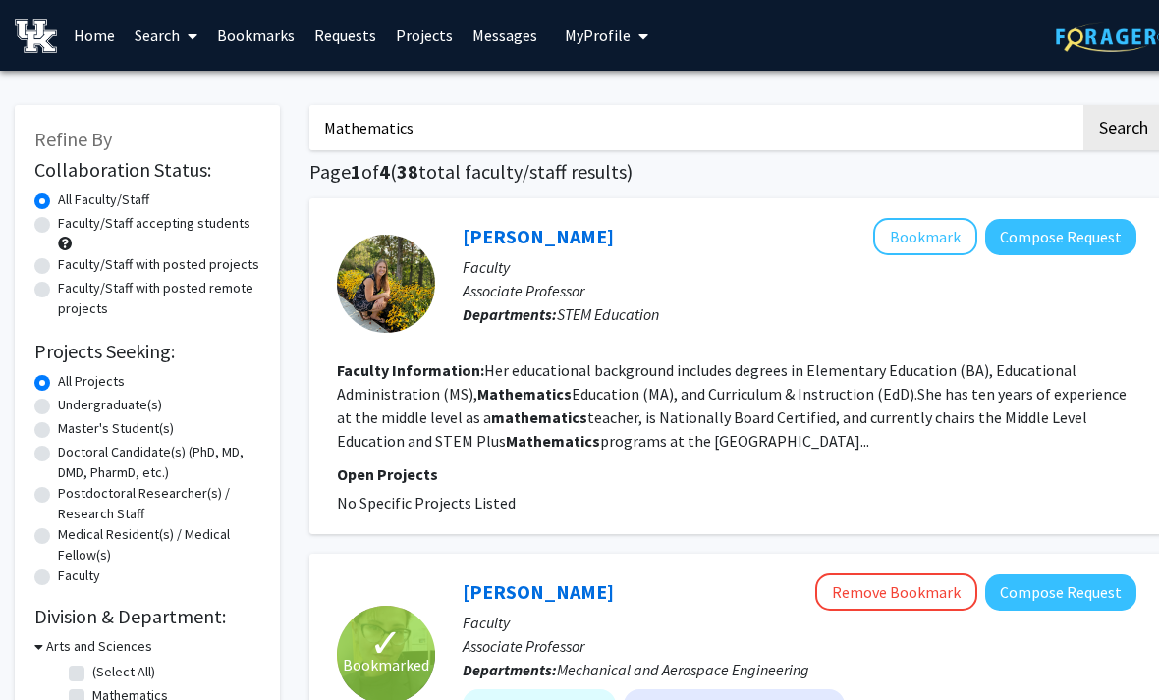
click at [1123, 177] on h1 "Page 1 of 4 ( 38 total faculty/staff results)" at bounding box center [736, 172] width 855 height 24
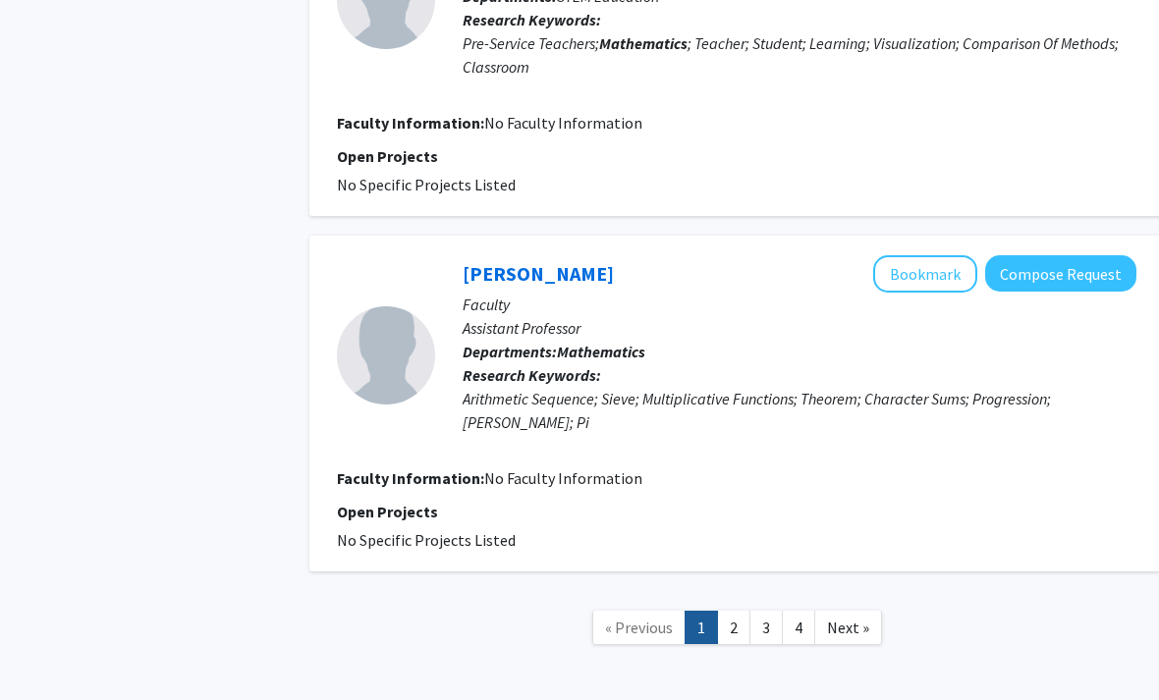
scroll to position [3614, 0]
click at [735, 611] on link "2" at bounding box center [733, 628] width 33 height 34
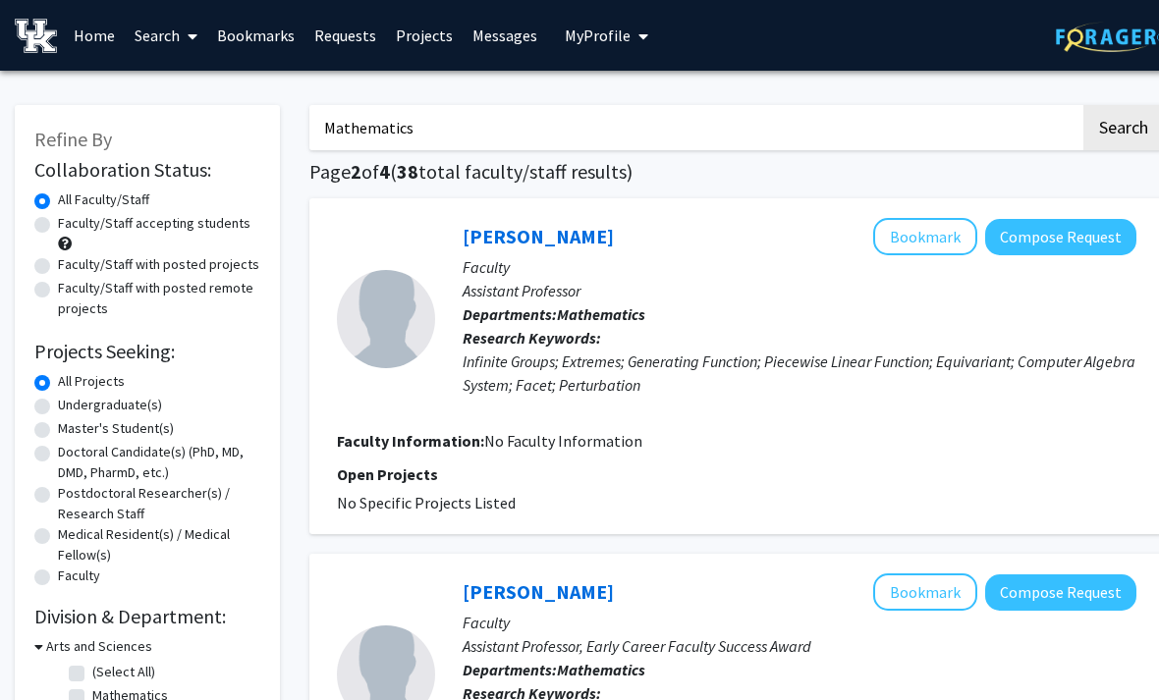
click at [1006, 124] on input "Mathematics" at bounding box center [694, 127] width 771 height 45
click at [1123, 126] on button "Search" at bounding box center [1124, 127] width 81 height 45
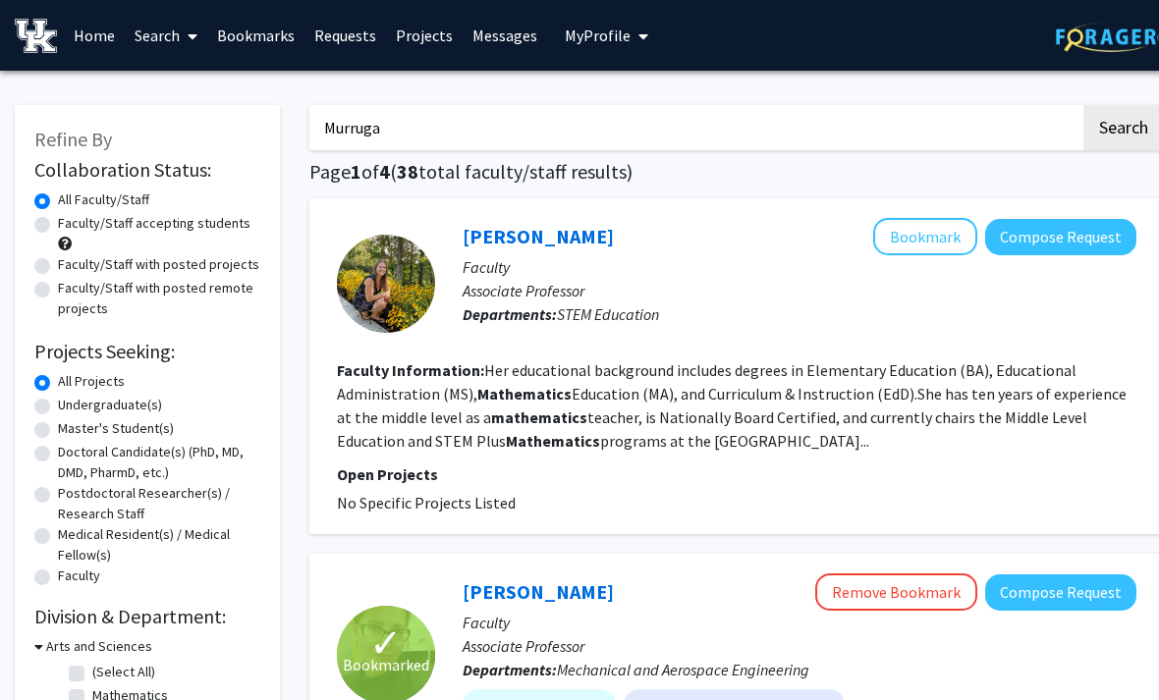
click at [1123, 126] on button "Search" at bounding box center [1124, 127] width 81 height 45
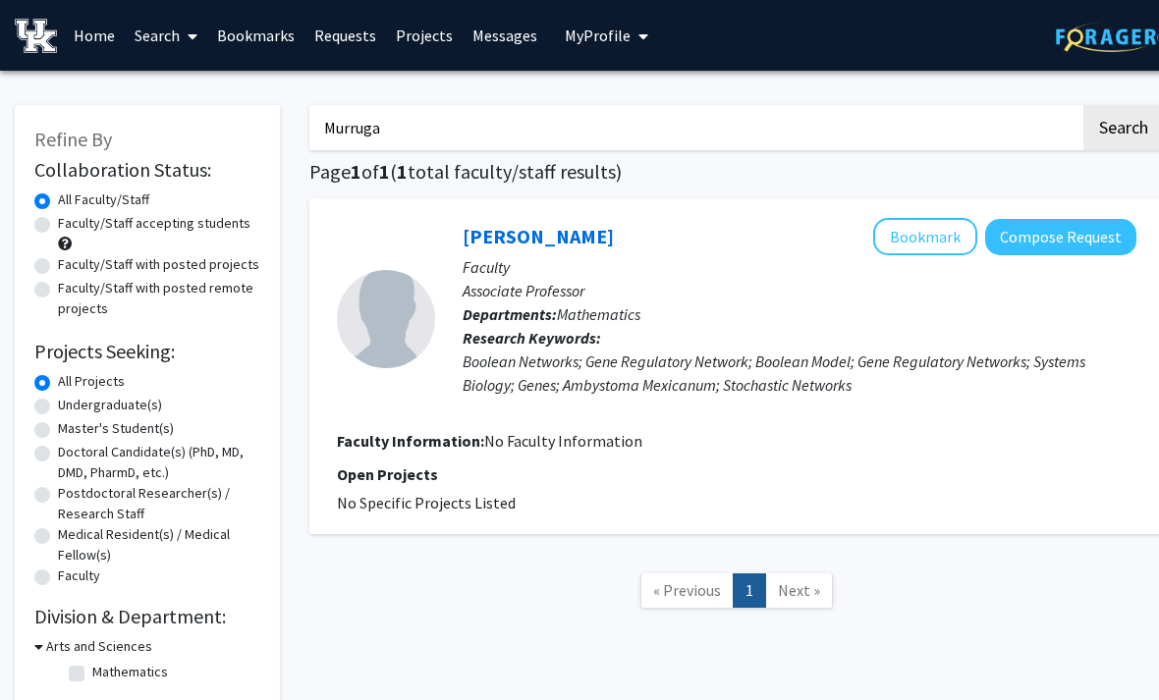
click at [1104, 193] on div "Murruga Search Page 1 of 1 ( 1 total faculty/staff results) [PERSON_NAME] Bookm…" at bounding box center [737, 397] width 884 height 625
click at [1030, 382] on div "Boolean Networks; Gene Regulatory Network; Boolean Model; Gene Regulatory Netwo…" at bounding box center [800, 373] width 674 height 47
click at [999, 140] on input "Murruga" at bounding box center [694, 127] width 771 height 45
type input "M"
click at [1096, 170] on h1 "Page 1 of 1 ( 1 total faculty/staff results)" at bounding box center [736, 172] width 855 height 24
